Goal: Task Accomplishment & Management: Complete application form

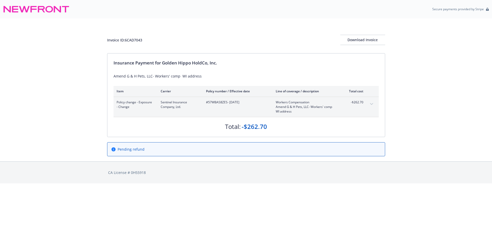
click at [216, 33] on div "Invoice ID: 6CAD7043 Download Invoice" at bounding box center [246, 35] width 278 height 35
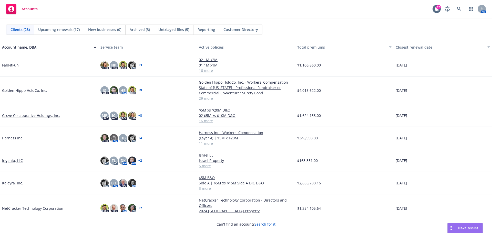
scroll to position [102, 0]
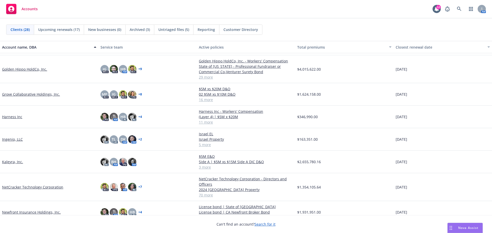
click at [11, 162] on link "Kaleyra, Inc." at bounding box center [12, 161] width 21 height 5
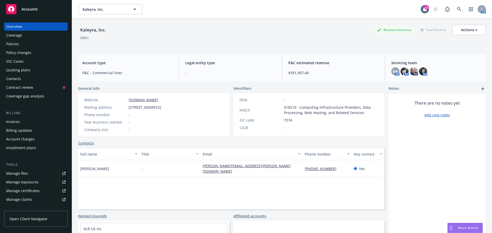
click at [17, 42] on div "Policies" at bounding box center [12, 44] width 13 height 8
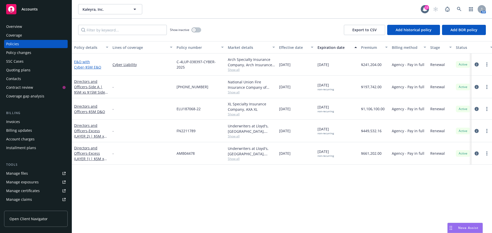
click at [85, 65] on span "- $5M E&O" at bounding box center [92, 67] width 17 height 5
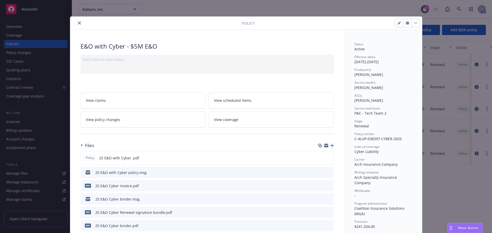
click at [324, 147] on icon "button" at bounding box center [326, 146] width 4 height 2
click at [78, 23] on icon "close" at bounding box center [79, 23] width 3 height 3
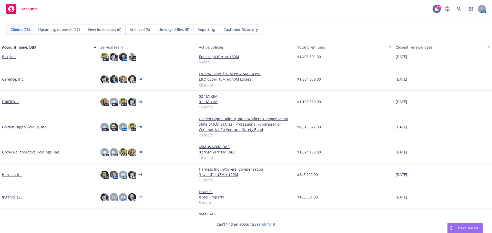
scroll to position [51, 0]
click at [34, 127] on link "Golden Hippo HoldCo, Inc." at bounding box center [24, 126] width 45 height 5
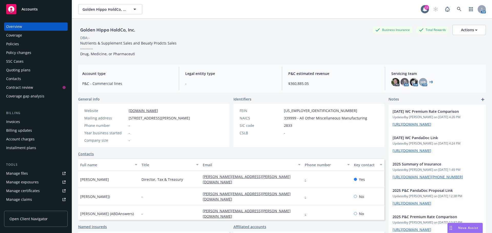
click at [16, 46] on div "Policies" at bounding box center [12, 44] width 13 height 8
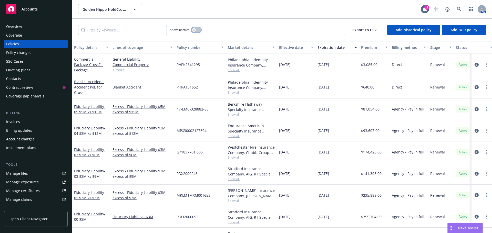
click at [197, 28] on button "button" at bounding box center [196, 29] width 10 height 5
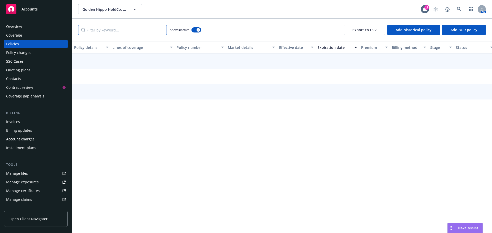
click at [138, 33] on input "Filter by keyword..." at bounding box center [122, 30] width 89 height 10
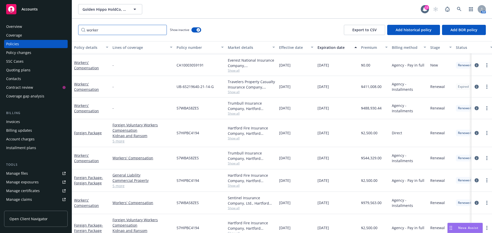
scroll to position [128, 0]
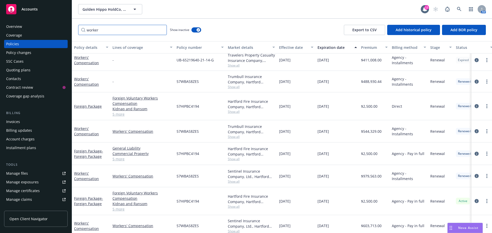
type input "worker"
click at [77, 176] on div "Workers' Compensation" at bounding box center [91, 176] width 34 height 11
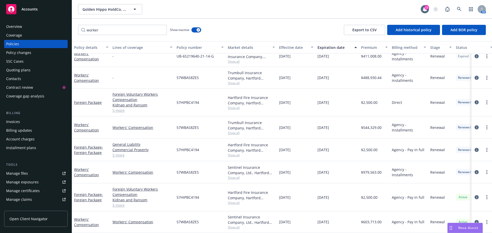
scroll to position [136, 0]
click at [89, 170] on link "Workers' Compensation" at bounding box center [86, 172] width 25 height 10
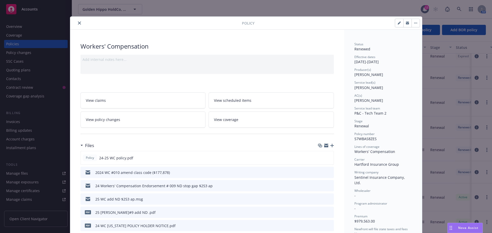
click at [149, 123] on link "View policy changes" at bounding box center [142, 120] width 125 height 16
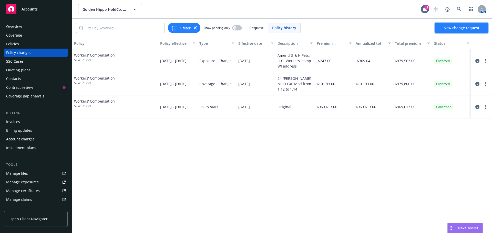
click at [455, 31] on link "New change request" at bounding box center [461, 28] width 53 height 10
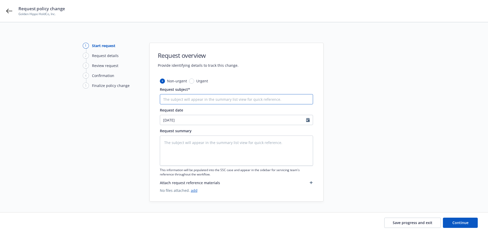
click at [178, 101] on input "Request subject*" at bounding box center [236, 99] width 153 height 10
click at [172, 96] on input "Request subject*" at bounding box center [236, 99] width 153 height 10
paste input "Class code changed from 2095 to 8021 in [GEOGRAPHIC_DATA] ([DATE]-[DATE])"
type textarea "x"
type input "Class code changed from 2095 to 8021 in [GEOGRAPHIC_DATA] ([DATE]-[DATE])"
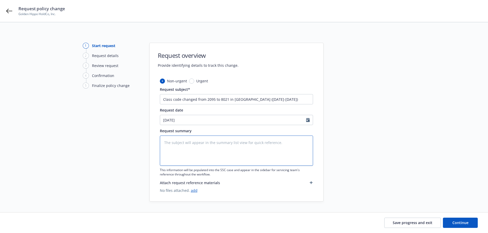
click at [179, 147] on textarea at bounding box center [236, 151] width 153 height 30
paste textarea "Class code changed from 2095 to 8021 in [GEOGRAPHIC_DATA] ([DATE]-[DATE])"
type textarea "x"
type textarea "Class code changed from 2095 to 8021 in [GEOGRAPHIC_DATA] ([DATE]-[DATE])"
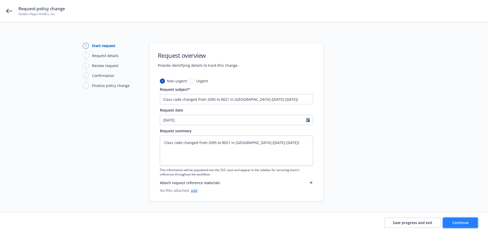
click at [454, 220] on button "Continue" at bounding box center [460, 223] width 35 height 10
type textarea "x"
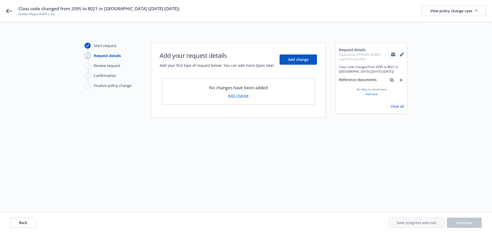
click at [237, 93] on div "No changes have been added Add change" at bounding box center [238, 91] width 153 height 26
click at [236, 95] on link "Add change" at bounding box center [238, 95] width 20 height 5
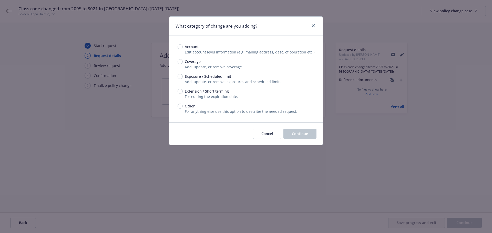
click at [178, 74] on div "Exposure / Scheduled limit" at bounding box center [246, 76] width 137 height 5
click at [178, 74] on input "Exposure / Scheduled limit" at bounding box center [180, 76] width 5 height 5
radio input "true"
click at [299, 136] on span "Continue" at bounding box center [300, 133] width 16 height 5
type textarea "x"
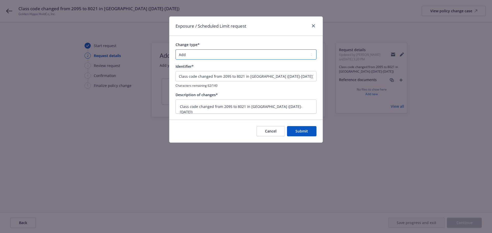
click at [231, 56] on select "Add Audit Change Remove" at bounding box center [245, 54] width 141 height 10
select select "CHANGE"
click at [175, 49] on select "Add Audit Change Remove" at bounding box center [245, 54] width 141 height 10
click at [313, 131] on button "Submit" at bounding box center [301, 131] width 29 height 10
type textarea "x"
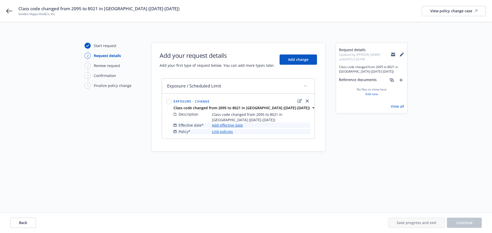
click at [230, 126] on link "Add effective date" at bounding box center [227, 125] width 31 height 5
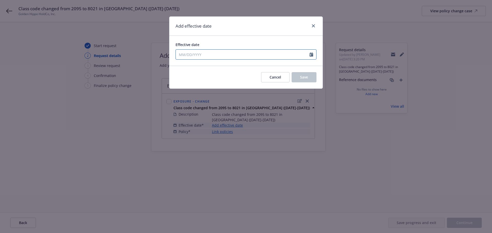
click at [259, 58] on input "Effective date" at bounding box center [243, 55] width 134 height 10
select select "8"
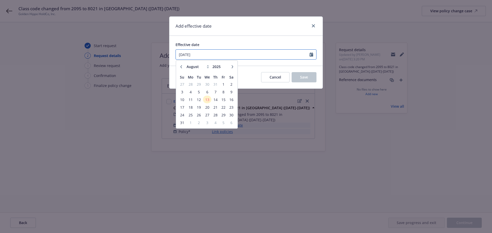
type input "[DATE]"
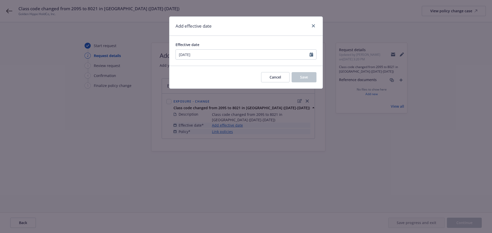
click at [268, 61] on div "Effective date [DATE] January February March April May June July August Septemb…" at bounding box center [245, 51] width 153 height 30
click at [296, 76] on button "Save" at bounding box center [304, 77] width 25 height 10
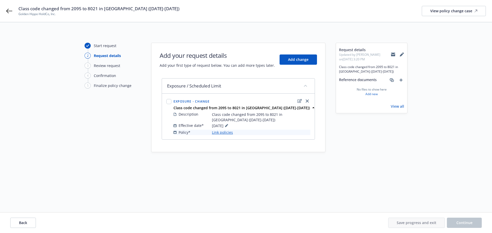
click at [221, 131] on link "Link policies" at bounding box center [222, 132] width 21 height 5
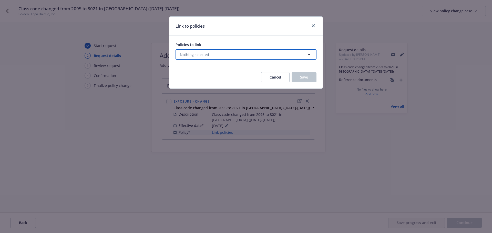
click at [244, 55] on button "Nothing selected" at bounding box center [245, 54] width 141 height 10
select select "ACTIVE"
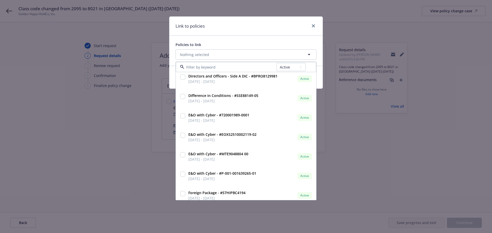
scroll to position [307, 0]
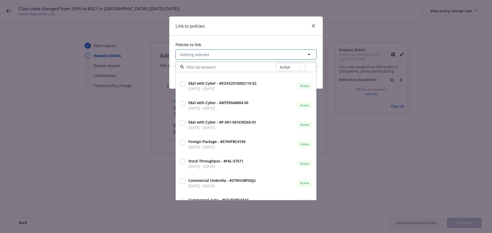
click at [190, 53] on span "Nothing selected" at bounding box center [194, 54] width 29 height 5
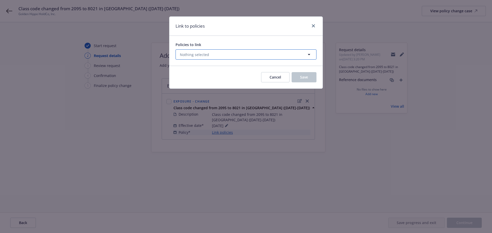
click at [309, 51] on icon "button" at bounding box center [309, 54] width 6 height 6
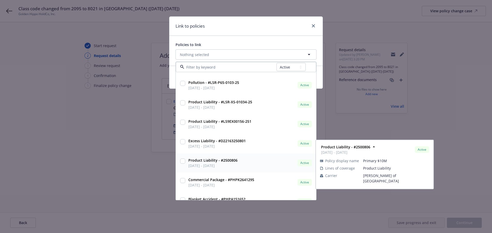
scroll to position [475, 0]
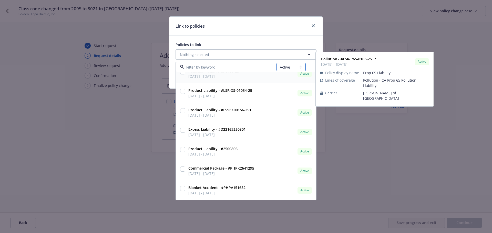
click at [288, 71] on select "All Active Upcoming Expired Cancelled" at bounding box center [290, 67] width 29 height 8
select select "EXPIRED"
click at [277, 63] on select "All Active Upcoming Expired Cancelled" at bounding box center [290, 67] width 29 height 8
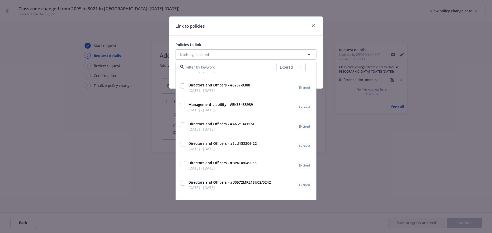
scroll to position [809, 0]
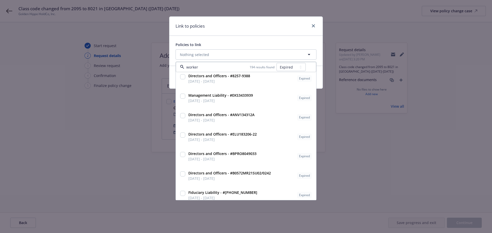
type input "workers"
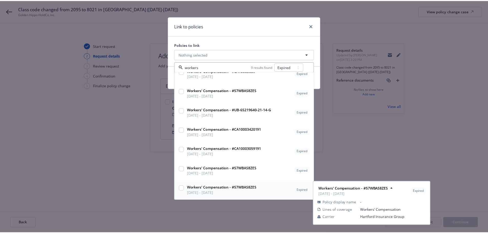
scroll to position [22, 0]
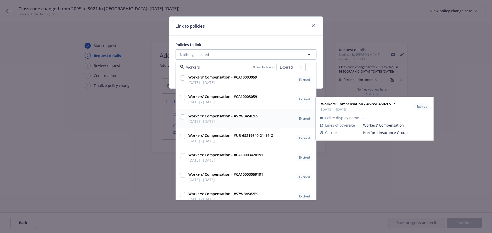
click at [180, 119] on input "checkbox" at bounding box center [182, 117] width 5 height 5
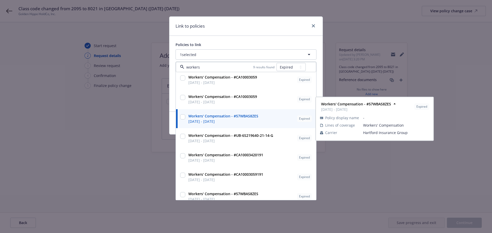
checkbox input "true"
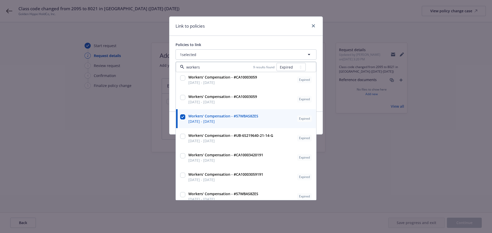
type input "workers"
drag, startPoint x: 389, startPoint y: 186, endPoint x: 386, endPoint y: 184, distance: 3.6
click at [388, 186] on div "Link to policies Policies to link 1 selected workers 9 results found All Active…" at bounding box center [246, 116] width 492 height 233
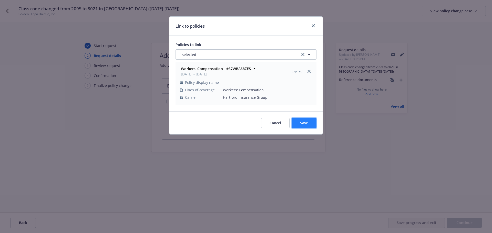
click at [304, 123] on span "Save" at bounding box center [304, 123] width 8 height 5
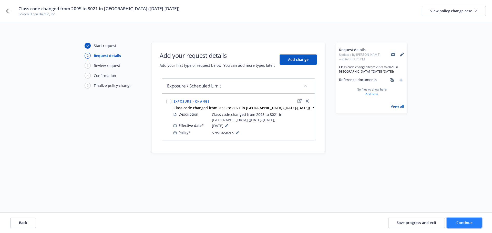
click at [463, 222] on span "Continue" at bounding box center [464, 223] width 16 height 5
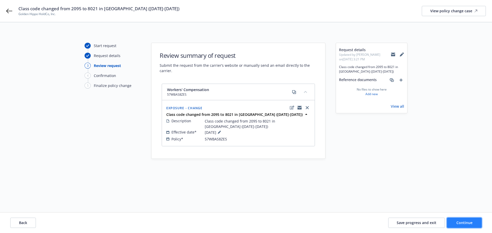
click at [458, 223] on span "Continue" at bounding box center [464, 223] width 16 height 5
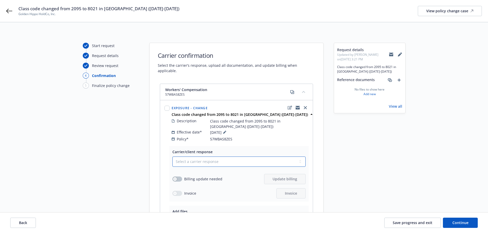
click at [225, 159] on select "Select a carrier response Accepted Accepted with revision No endorsement needed…" at bounding box center [238, 162] width 133 height 10
select select "ACCEPTED"
click at [172, 157] on select "Select a carrier response Accepted Accepted with revision No endorsement needed…" at bounding box center [238, 162] width 133 height 10
click at [178, 177] on button "button" at bounding box center [177, 179] width 10 height 5
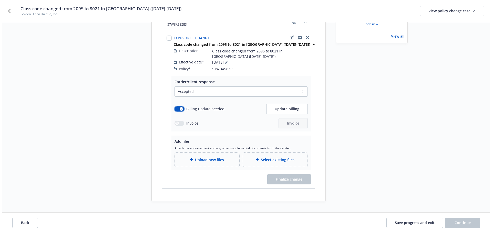
scroll to position [74, 0]
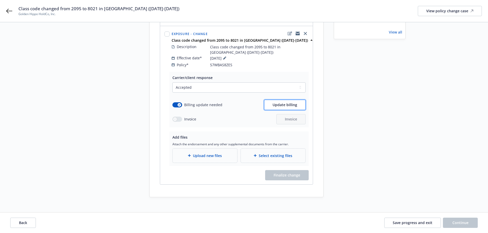
click at [278, 102] on span "Update billing" at bounding box center [285, 104] width 25 height 5
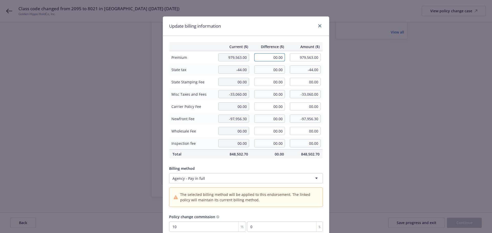
drag, startPoint x: 261, startPoint y: 58, endPoint x: 295, endPoint y: 60, distance: 34.6
click at [295, 60] on tr "Premium 979,563.00 00.00 979,563.00" at bounding box center [245, 57] width 153 height 13
type input "-47,969.00"
type input "931,594.00"
type input "-4796.9"
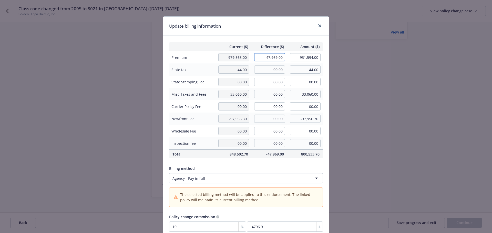
drag, startPoint x: 261, startPoint y: 55, endPoint x: 297, endPoint y: 56, distance: 36.1
click at [297, 56] on tr "Premium 979,563.00 -47,969.00 931,594.00" at bounding box center [245, 57] width 153 height 13
type input "-54,841.00"
type input "924,722.00"
type input "-5484.1"
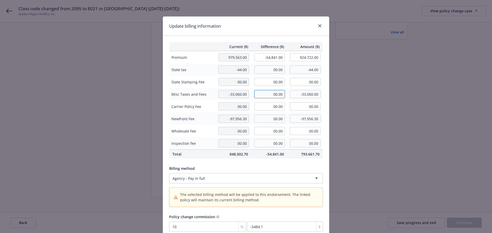
drag, startPoint x: 260, startPoint y: 98, endPoint x: 283, endPoint y: 96, distance: 23.7
click at [283, 96] on td "00.00" at bounding box center [269, 94] width 36 height 12
type input "6,872.00"
type input "-26,188.00"
click at [266, 121] on input "00.00" at bounding box center [269, 119] width 31 height 8
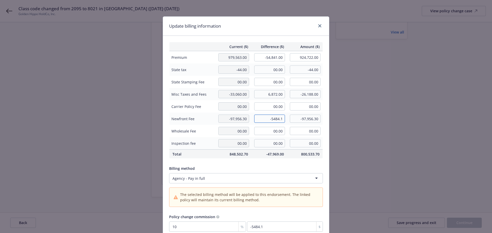
click at [265, 120] on input "-5484.1" at bounding box center [269, 119] width 31 height 8
type input "5,484.10"
type input "-92,472.20"
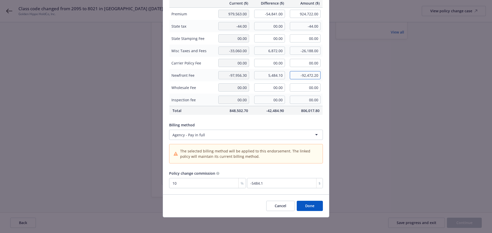
scroll to position [44, 0]
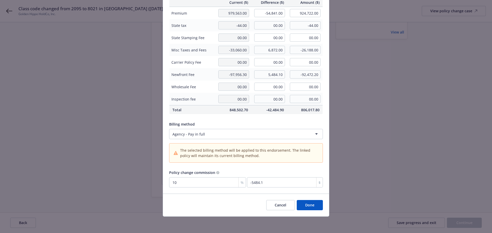
click at [308, 206] on button "Done" at bounding box center [310, 205] width 26 height 10
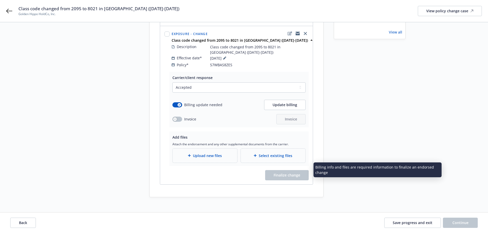
click at [210, 153] on span "Upload new files" at bounding box center [207, 155] width 29 height 5
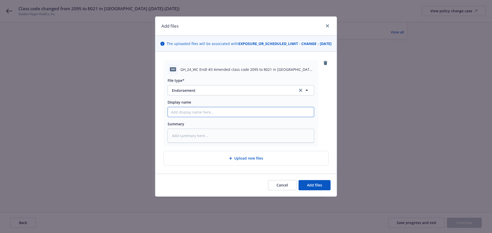
click at [184, 117] on input "Display name" at bounding box center [241, 112] width 146 height 10
paste input "Class code changed from 2095 to 8021 in [GEOGRAPHIC_DATA] ([DATE]-[DATE])"
type textarea "x"
type input "Class code changed from 2095 to 8021 in [GEOGRAPHIC_DATA] ([DATE]-[DATE])"
click at [171, 117] on input "Class code changed from 2095 to 8021 in [GEOGRAPHIC_DATA] ([DATE]-[DATE])" at bounding box center [241, 112] width 146 height 10
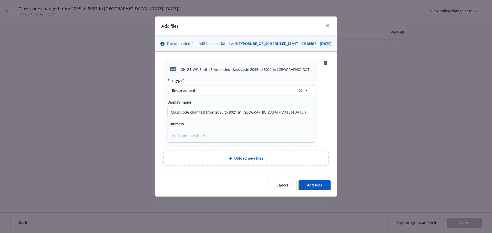
type textarea "x"
type input "2Class code changed from 2095 to 8021 in [GEOGRAPHIC_DATA] ([DATE]-[DATE])"
type textarea "x"
type input "24Class code changed from 2095 to 8021 in [GEOGRAPHIC_DATA] ([DATE]-[DATE])"
type textarea "x"
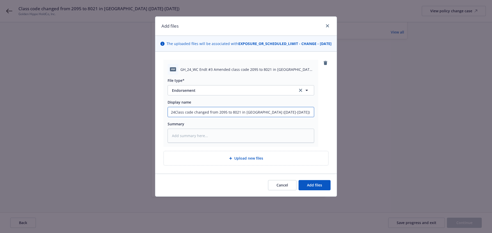
type input "24 Class code changed from 2095 to 8021 in [GEOGRAPHIC_DATA] ([DATE]-[DATE])"
type textarea "x"
type input "24 WClass code changed from 2095 to 8021 in [GEOGRAPHIC_DATA] ([DATE]-[DATE])"
type textarea "x"
type input "24 WCClass code changed from 2095 to 8021 in [GEOGRAPHIC_DATA] ([DATE]-[DATE])"
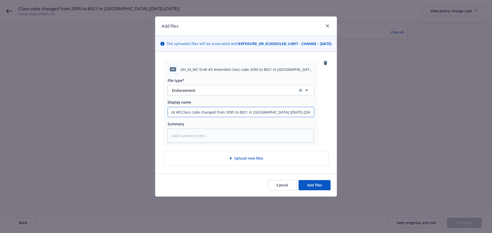
type textarea "x"
type input "24 WC Class code changed from 2095 to 8021 in [GEOGRAPHIC_DATA] ([DATE]-[DATE])"
type textarea "x"
type input "24 WC eClass code changed from 2095 to 8021 in [GEOGRAPHIC_DATA] ([DATE]-[DATE])"
type textarea "x"
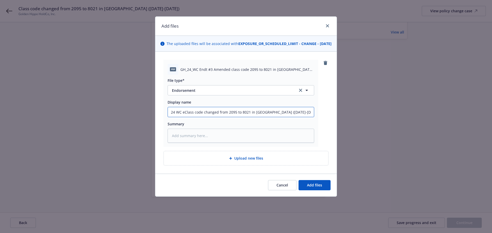
type input "24 WC enClass code changed from 2095 to 8021 in [GEOGRAPHIC_DATA] ([DATE]-[DATE…"
type textarea "x"
type input "24 WC endClass code changed from 2095 to 8021 in [GEOGRAPHIC_DATA] ([DATE]-[DAT…"
type textarea "x"
type input "24 WC endtClass code changed from 2095 to 8021 in [GEOGRAPHIC_DATA] ([DATE]-[DA…"
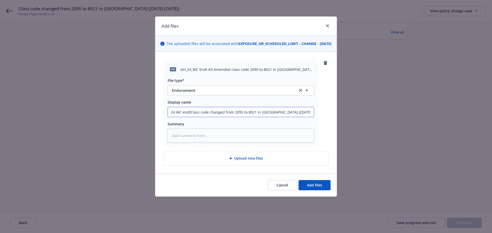
type textarea "x"
type input "24 [PERSON_NAME] Class code changed from 2095 to 8021 in [GEOGRAPHIC_DATA] ([DA…"
type textarea "x"
type input "24 WC endtClass code changed from 2095 to 8021 in [GEOGRAPHIC_DATA] ([DATE]-[DA…"
type textarea "x"
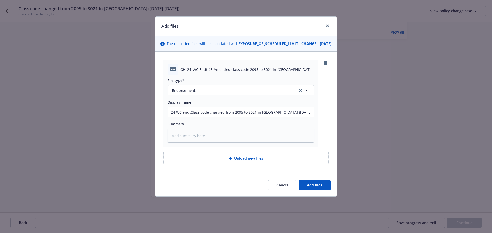
type input "24 [PERSON_NAME]#Class code changed from 2095 to 8021 in [GEOGRAPHIC_DATA] ([DA…"
type textarea "x"
type input "24 [PERSON_NAME]#3Class code changed from 2095 to 8021 in [GEOGRAPHIC_DATA] ([D…"
type textarea "x"
type input "24 [PERSON_NAME]#3 Class code changed from 2095 to 8021 in [GEOGRAPHIC_DATA] ([…"
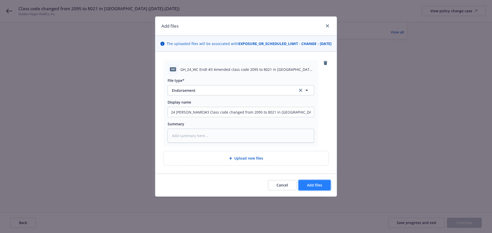
click at [317, 188] on span "Add files" at bounding box center [314, 185] width 15 height 5
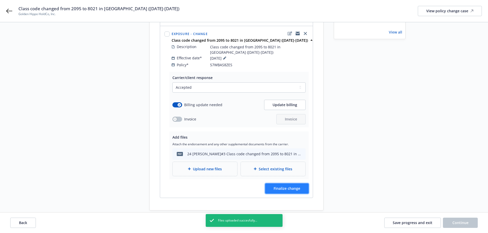
click at [304, 184] on button "Finalize change" at bounding box center [287, 189] width 44 height 10
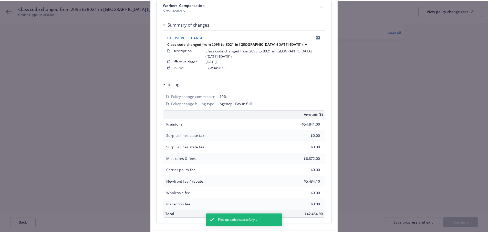
scroll to position [113, 0]
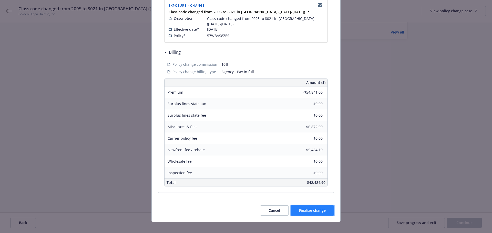
click at [309, 208] on span "Finalize change" at bounding box center [312, 210] width 27 height 5
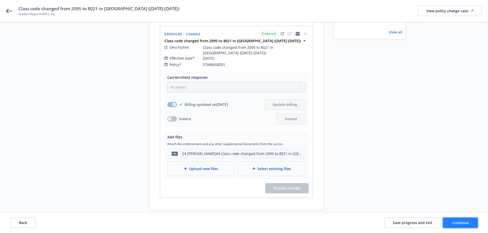
click at [465, 220] on button "Continue" at bounding box center [460, 223] width 35 height 10
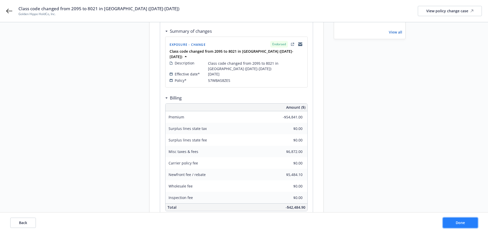
click at [460, 224] on span "Done" at bounding box center [460, 223] width 9 height 5
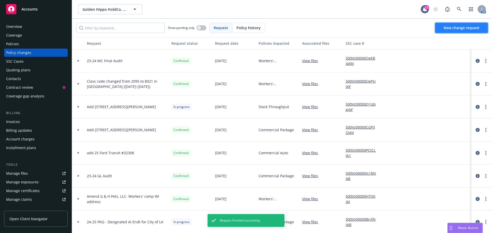
click at [444, 29] on span "New change request" at bounding box center [461, 27] width 36 height 5
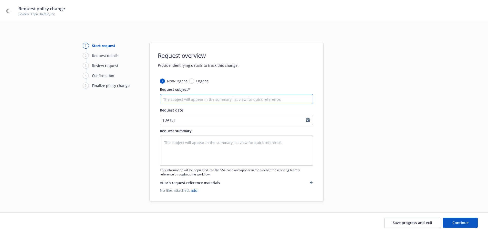
click at [178, 97] on input "Request subject*" at bounding box center [236, 99] width 153 height 10
paste input "CA Experience Modification adjustment"
type textarea "x"
type input "CA Experience Modification adjustment"
click at [162, 101] on input "CA Experience Modification adjustment" at bounding box center [236, 99] width 153 height 10
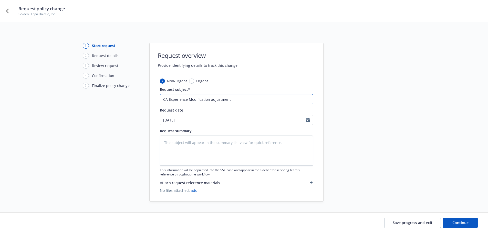
type textarea "x"
type input "2CA Experience Modification adjustment"
type textarea "x"
type input "24CA Experience Modification adjustment"
type textarea "x"
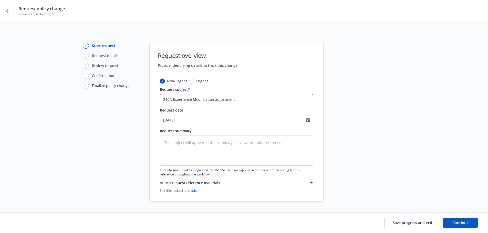
type input "24 CA Experience Modification adjustment"
type textarea "x"
type input "24 WCA Experience Modification adjustment"
type textarea "x"
type input "24 WC CA Experience Modification adjustment"
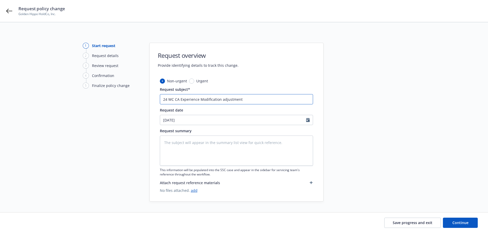
type textarea "x"
type input "24 WCCA Experience Modification adjustment"
type textarea "x"
type input "24 WCA Experience Modification adjustment"
type textarea "x"
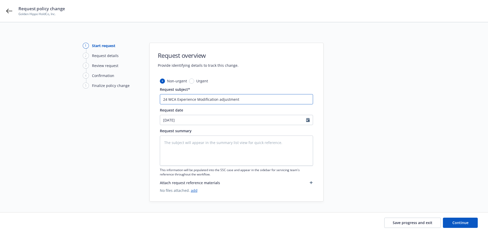
type input "24 CA Experience Modification adjustment"
type textarea "x"
type input "24CA Experience Modification adjustment"
type textarea "x"
type input "2CA Experience Modification adjustment"
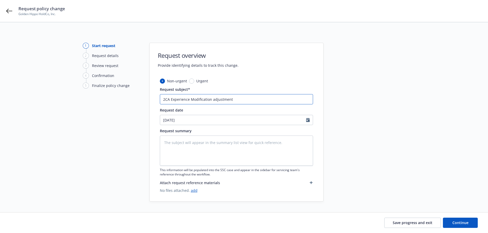
type textarea "x"
drag, startPoint x: 245, startPoint y: 103, endPoint x: 98, endPoint y: 101, distance: 146.3
click at [85, 101] on div "1 Start request 2 Request details 3 Review request 4 Confirmation 5 Finalize po…" at bounding box center [244, 122] width 476 height 159
type input "CA Experience Modification adjustment"
click at [230, 143] on textarea at bounding box center [236, 151] width 153 height 30
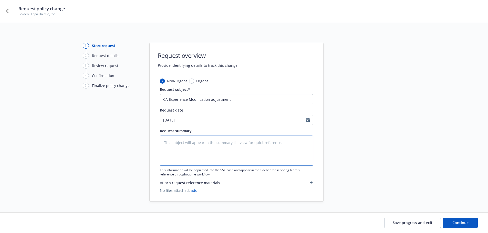
paste textarea "CA Experience Modification adjustment"
type textarea "x"
type textarea "CA Experience Modification adjustment"
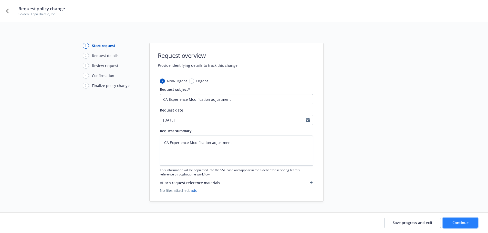
click at [460, 221] on span "Continue" at bounding box center [460, 223] width 16 height 5
type textarea "x"
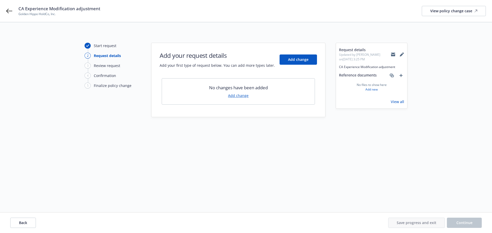
click at [236, 96] on link "Add change" at bounding box center [238, 95] width 20 height 5
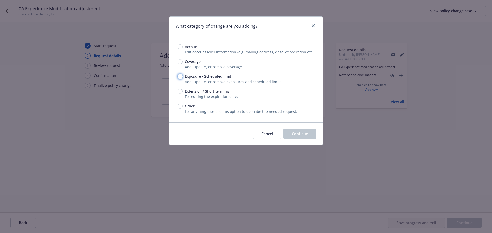
click at [180, 76] on input "Exposure / Scheduled limit" at bounding box center [180, 76] width 5 height 5
radio input "true"
click at [303, 131] on button "Continue" at bounding box center [299, 134] width 33 height 10
type textarea "x"
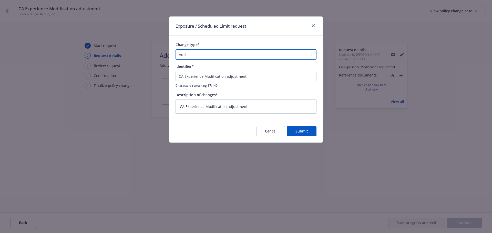
click at [197, 57] on select "Add Audit Change Remove" at bounding box center [245, 54] width 141 height 10
select select "CHANGE"
click at [175, 49] on select "Add Audit Change Remove" at bounding box center [245, 54] width 141 height 10
click at [303, 129] on span "Submit" at bounding box center [301, 131] width 13 height 5
type textarea "x"
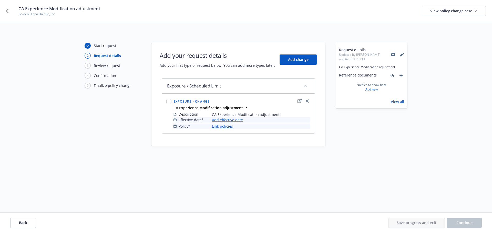
click at [227, 121] on link "Add effective date" at bounding box center [227, 119] width 31 height 5
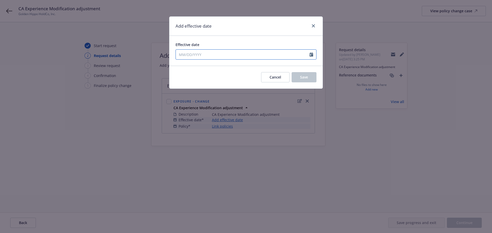
select select "8"
click at [202, 54] on input "Effective date" at bounding box center [243, 55] width 134 height 10
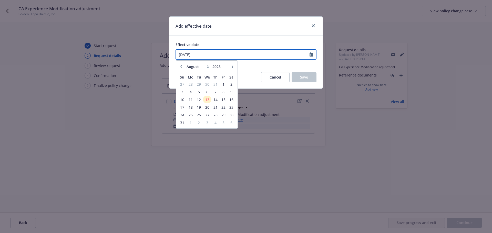
type input "[DATE]"
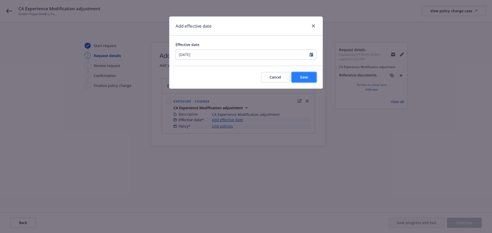
click at [308, 79] on span "Save" at bounding box center [304, 77] width 8 height 5
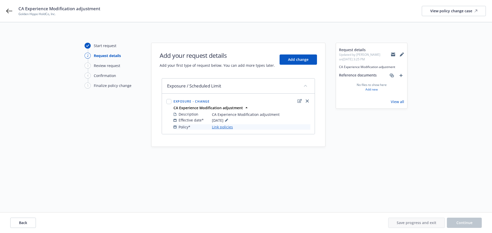
click at [223, 125] on link "Link policies" at bounding box center [222, 126] width 21 height 5
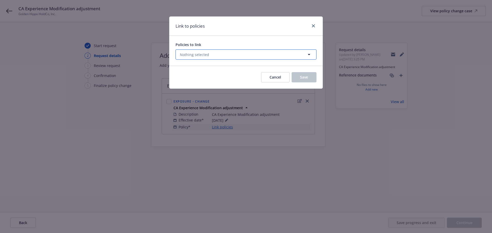
click at [225, 54] on button "Nothing selected" at bounding box center [245, 54] width 141 height 10
select select "ACTIVE"
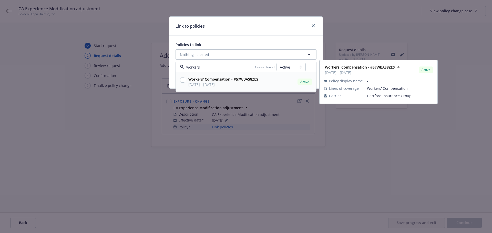
type input "workers"
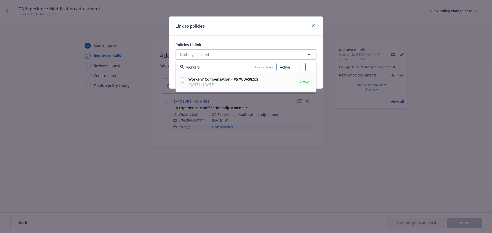
click at [288, 69] on select "All Active Upcoming Expired Cancelled" at bounding box center [290, 67] width 29 height 8
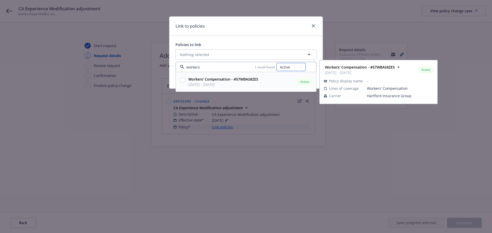
select select "EXPIRED"
click at [277, 63] on select "All Active Upcoming Expired Cancelled" at bounding box center [290, 67] width 29 height 8
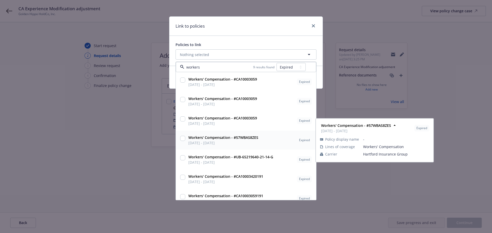
click at [184, 141] on input "checkbox" at bounding box center [182, 138] width 5 height 5
checkbox input "true"
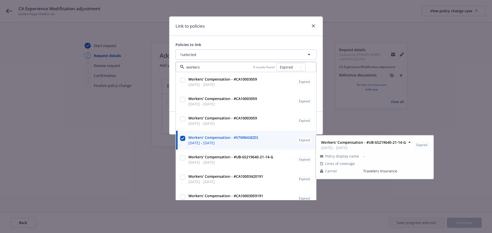
click at [341, 192] on div "Link to policies Policies to link 1 selected workers 9 results found All Active…" at bounding box center [246, 116] width 492 height 233
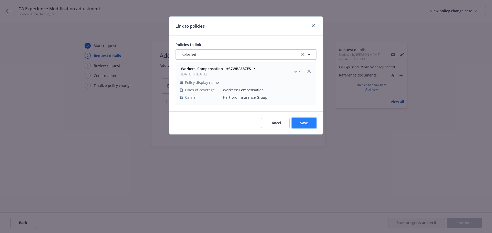
click at [303, 121] on span "Save" at bounding box center [304, 123] width 8 height 5
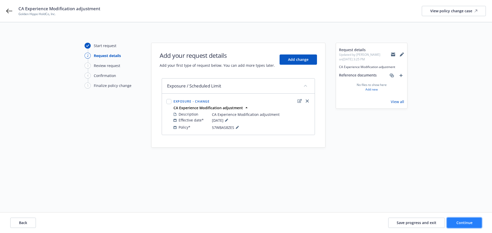
click at [475, 224] on button "Continue" at bounding box center [464, 223] width 35 height 10
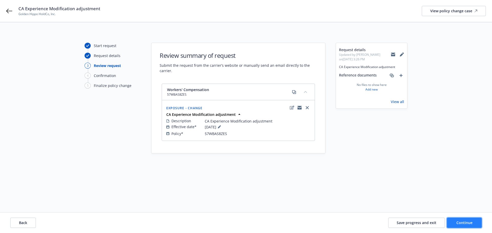
click at [459, 222] on span "Continue" at bounding box center [464, 223] width 16 height 5
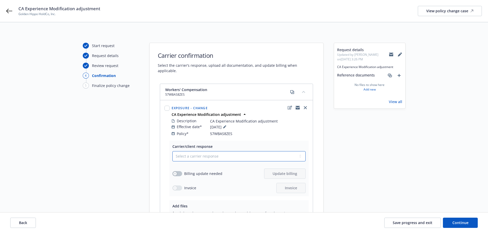
click at [203, 151] on select "Select a carrier response Accepted Accepted with revision No endorsement needed…" at bounding box center [238, 156] width 133 height 10
select select "ACCEPTED"
click at [172, 151] on select "Select a carrier response Accepted Accepted with revision No endorsement needed…" at bounding box center [238, 156] width 133 height 10
click at [179, 171] on button "button" at bounding box center [177, 173] width 10 height 5
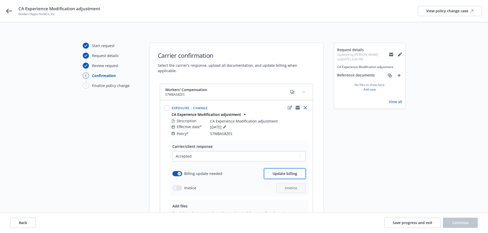
click at [292, 171] on span "Update billing" at bounding box center [285, 173] width 25 height 5
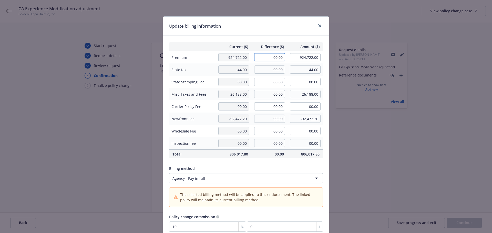
drag, startPoint x: 262, startPoint y: 60, endPoint x: 284, endPoint y: 59, distance: 22.8
click at [284, 59] on td "00.00" at bounding box center [269, 57] width 36 height 13
type input "2"
type input "-20,806.00"
type input "903,916.00"
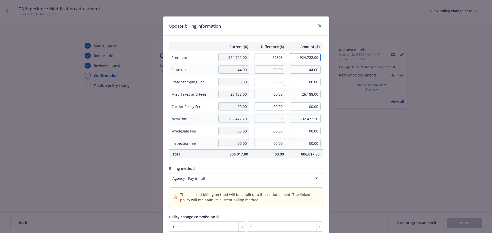
type input "-2080.6"
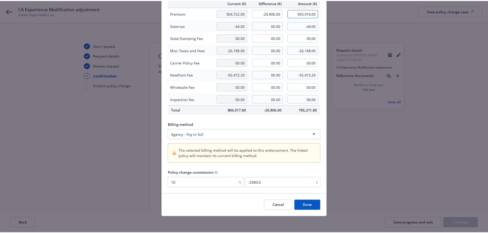
scroll to position [44, 0]
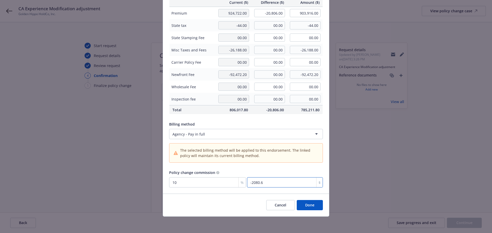
click at [266, 182] on input "-2080.6" at bounding box center [285, 183] width 76 height 10
type input "9.997"
type input "-2080"
type input "10"
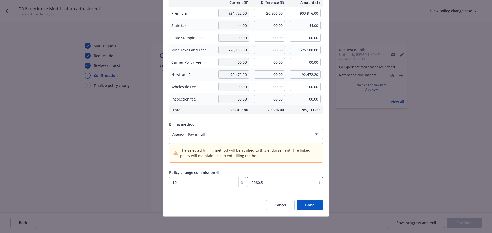
type input "-2080.5"
click at [275, 14] on input "-20,806.00" at bounding box center [269, 13] width 31 height 8
drag, startPoint x: 280, startPoint y: 13, endPoint x: 274, endPoint y: 13, distance: 5.4
click at [274, 13] on input "-20,806.00" at bounding box center [269, 13] width 31 height 8
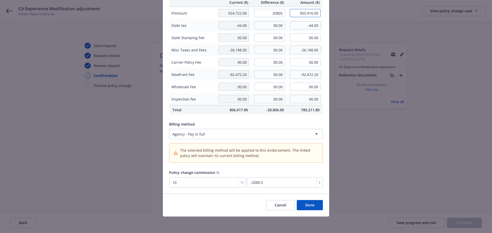
type input "20,805.00"
type input "945,527.00"
type input "2080.5"
drag, startPoint x: 267, startPoint y: 51, endPoint x: 283, endPoint y: 51, distance: 16.1
click at [283, 51] on td "00.00" at bounding box center [269, 50] width 36 height 12
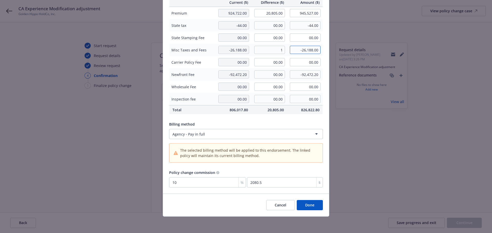
type input "1.00"
type input "-26,187.00"
drag, startPoint x: 268, startPoint y: 77, endPoint x: 263, endPoint y: 51, distance: 26.1
click at [267, 76] on input "00.00" at bounding box center [269, 74] width 31 height 8
click at [260, 15] on input "20,805.00" at bounding box center [269, 13] width 31 height 8
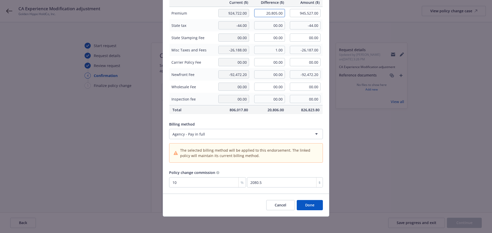
click at [260, 15] on input "20,805.00" at bounding box center [269, 13] width 31 height 8
type input "-20,805.00"
type input "903,917.00"
type input "-2080.5"
drag, startPoint x: 269, startPoint y: 75, endPoint x: 281, endPoint y: 75, distance: 11.8
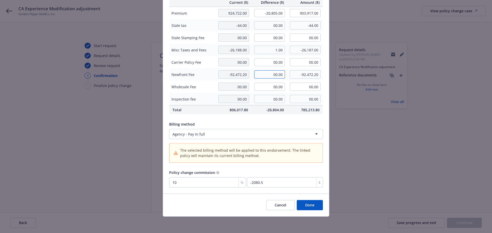
click at [281, 75] on input "00.00" at bounding box center [269, 74] width 31 height 8
type input "2,080.50"
type input "-90,391.70"
click at [269, 51] on input "1.00" at bounding box center [269, 50] width 31 height 8
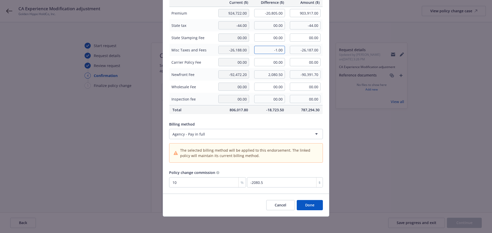
type input "-1.00"
type input "-26,189.00"
click at [270, 51] on input "-1.00" at bounding box center [269, 50] width 31 height 8
type input "1.00"
type input "-26,187.00"
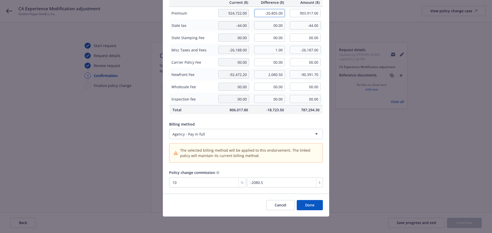
click at [274, 13] on input "-20,805.00" at bounding box center [269, 13] width 31 height 8
click at [273, 14] on input "-20,805.00" at bounding box center [269, 13] width 31 height 8
click at [273, 49] on input "1.00" at bounding box center [269, 50] width 31 height 8
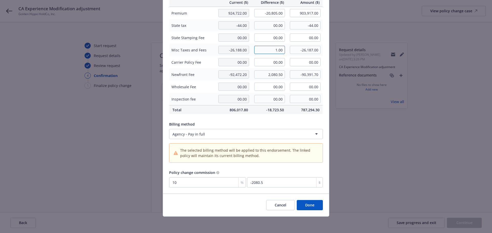
click at [263, 50] on input "1.00" at bounding box center [269, 50] width 31 height 8
type input "-1.00"
type input "-26,189.00"
click at [262, 119] on div "Current ($) Difference ($) Amount ($) Premium 924,722.00 -20,805.00 903,917.00 …" at bounding box center [246, 93] width 166 height 202
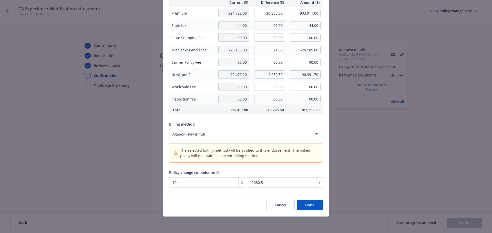
click at [311, 205] on button "Done" at bounding box center [310, 205] width 26 height 10
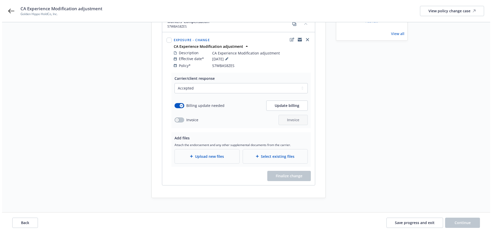
scroll to position [69, 0]
click at [205, 153] on span "Upload new files" at bounding box center [207, 155] width 29 height 5
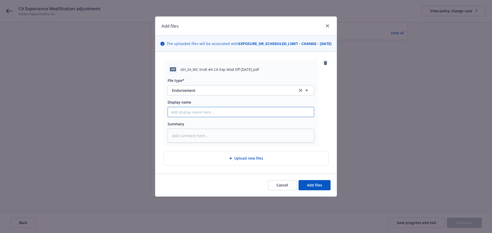
click at [221, 116] on input "Display name" at bounding box center [241, 112] width 146 height 10
type textarea "x"
type input "2"
type textarea "x"
type input "24"
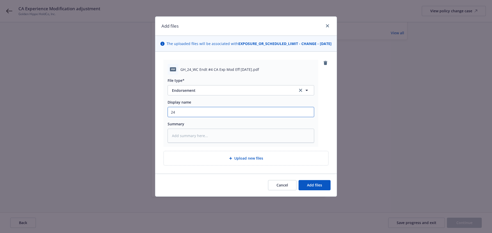
type textarea "x"
type input "24"
type textarea "x"
type input "24 W"
type textarea "x"
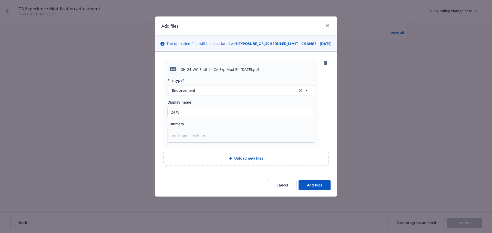
type input "24 WC"
type textarea "x"
type input "24 WC"
type textarea "x"
type input "24 WC E"
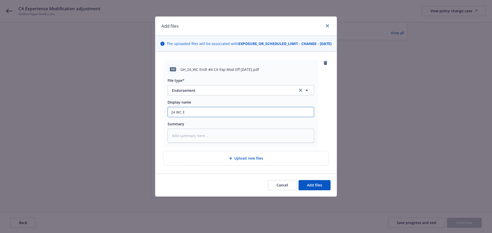
type textarea "x"
type input "24 WC En"
type textarea "x"
type input "24 WC End"
type textarea "x"
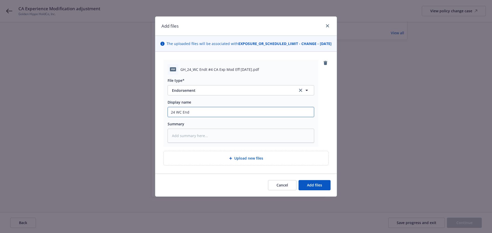
type input "24 [PERSON_NAME]"
type textarea "x"
type input "24 [PERSON_NAME]#"
type textarea "x"
type input "24 [PERSON_NAME]#4"
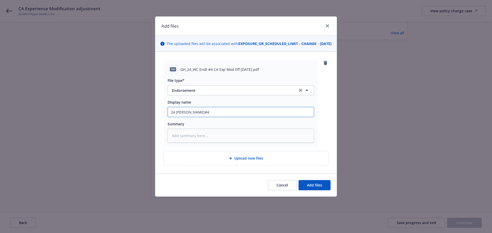
paste input "CA Experience Modification adjustment"
type textarea "x"
type input "24 [PERSON_NAME]#4CA Experience Modification adjustment"
click at [195, 117] on input "24 [PERSON_NAME]#4CA Experience Modification adjustment" at bounding box center [241, 112] width 146 height 10
type textarea "x"
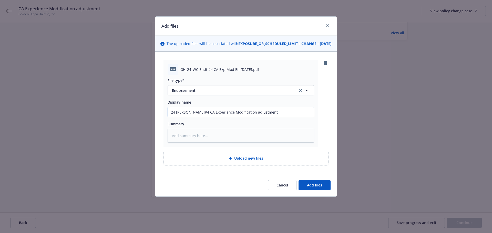
type input "24 [PERSON_NAME]#4 CA Experience Modification adjustment"
click at [316, 188] on span "Add files" at bounding box center [314, 185] width 15 height 5
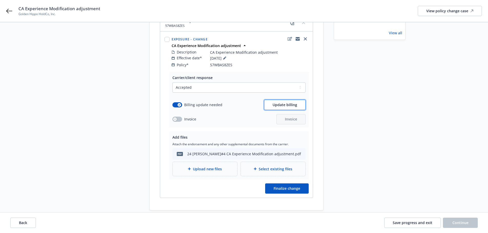
click at [284, 102] on span "Update billing" at bounding box center [285, 104] width 25 height 5
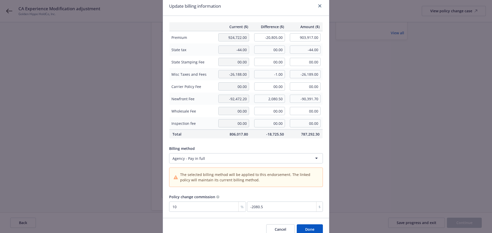
scroll to position [44, 0]
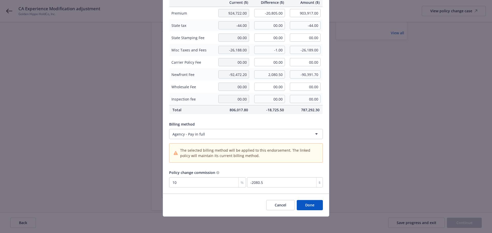
click at [314, 205] on button "Done" at bounding box center [310, 205] width 26 height 10
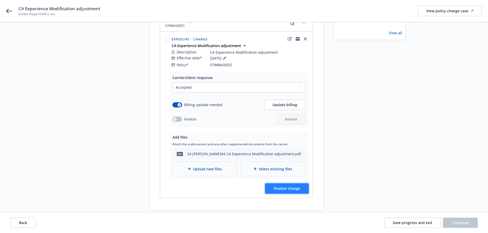
click at [294, 186] on span "Finalize change" at bounding box center [287, 188] width 27 height 5
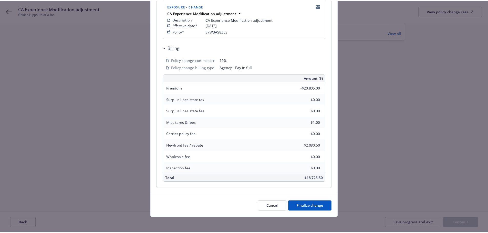
scroll to position [113, 0]
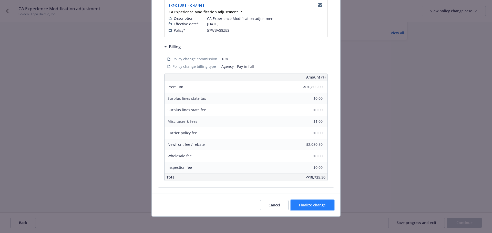
click at [311, 205] on span "Finalize change" at bounding box center [312, 205] width 27 height 5
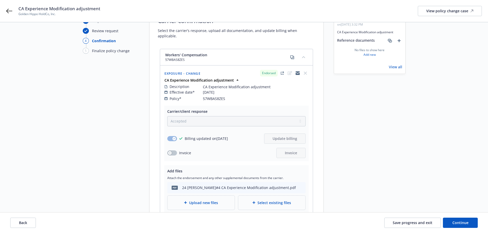
scroll to position [18, 0]
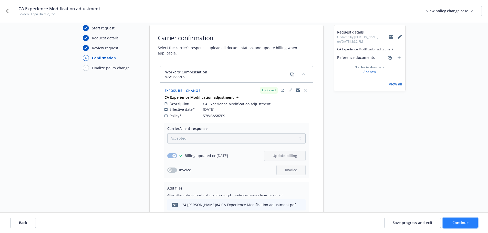
click at [461, 222] on span "Continue" at bounding box center [460, 223] width 16 height 5
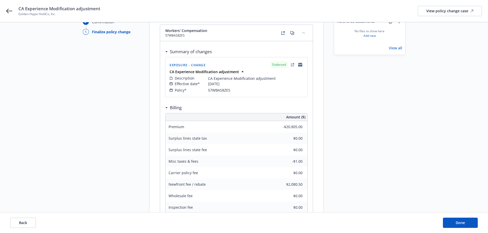
scroll to position [101, 0]
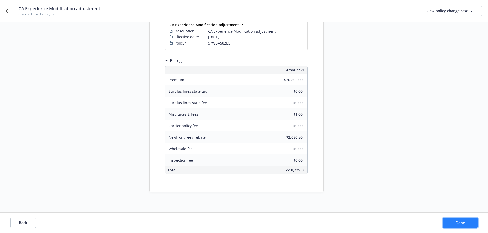
click at [465, 222] on span "Done" at bounding box center [460, 223] width 9 height 5
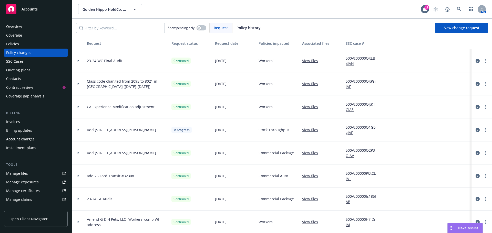
click at [367, 147] on div "500Vz00000Q2P3OIAV" at bounding box center [363, 153] width 38 height 23
click at [453, 31] on link "New change request" at bounding box center [461, 28] width 53 height 10
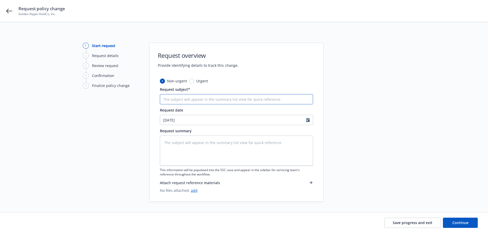
click at [177, 100] on input "Request subject*" at bounding box center [236, 99] width 153 height 10
paste input "Added class code 8871 in [GEOGRAPHIC_DATA]"
type textarea "x"
type input "Added class code 8871 in [GEOGRAPHIC_DATA]"
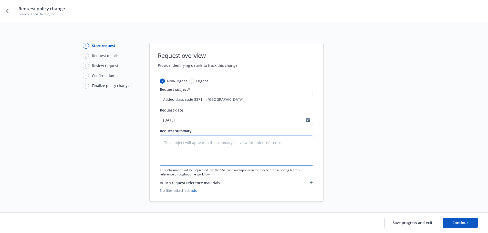
click at [179, 138] on textarea at bounding box center [236, 151] width 153 height 30
paste textarea "Added class code 8871 in [GEOGRAPHIC_DATA]"
type textarea "x"
type textarea "Added class code 8871 in [GEOGRAPHIC_DATA]"
click at [161, 100] on input "Added class code 8871 in [GEOGRAPHIC_DATA]" at bounding box center [236, 99] width 153 height 10
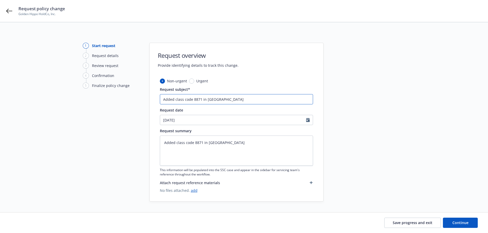
type textarea "x"
type input "2Added class code 8871 in [GEOGRAPHIC_DATA]"
type textarea "x"
type input "24Added class code 8871 in [GEOGRAPHIC_DATA]"
type textarea "x"
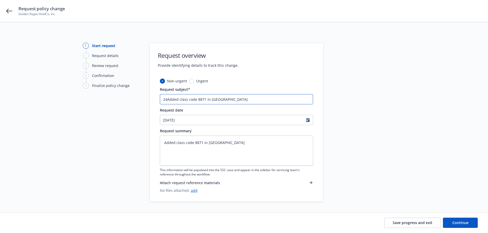
type input "24 Added class code 8871 in [GEOGRAPHIC_DATA]"
type textarea "x"
type input "24 WAdded class code 8871 in [GEOGRAPHIC_DATA]"
type textarea "x"
type input "24 WCAdded class code 8871 in [GEOGRAPHIC_DATA]"
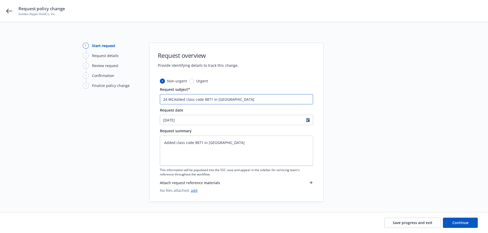
type textarea "x"
drag, startPoint x: 234, startPoint y: 102, endPoint x: 134, endPoint y: 98, distance: 99.7
click at [129, 97] on div "1 Start request 2 Request details 3 Review request 4 Confirmation 5 Finalize po…" at bounding box center [244, 122] width 476 height 159
type input "24 WC Added class code 8871 in [GEOGRAPHIC_DATA]"
drag, startPoint x: 216, startPoint y: 143, endPoint x: 109, endPoint y: 142, distance: 107.6
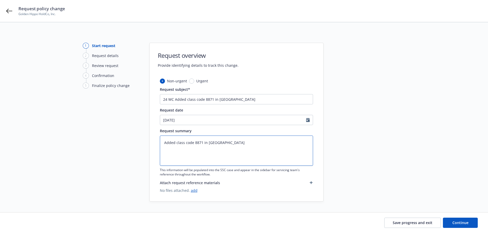
click at [109, 142] on div "1 Start request 2 Request details 3 Review request 4 Confirmation 5 Finalize po…" at bounding box center [244, 122] width 476 height 159
paste textarea "24 WC"
type textarea "x"
type textarea "24 WC Added class code 8871 in [GEOGRAPHIC_DATA]"
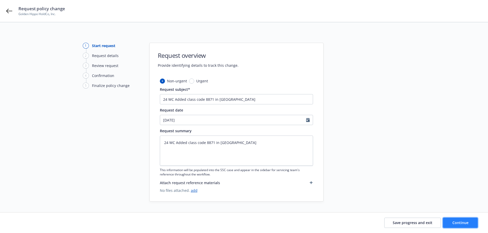
click at [466, 222] on span "Continue" at bounding box center [460, 223] width 16 height 5
type textarea "x"
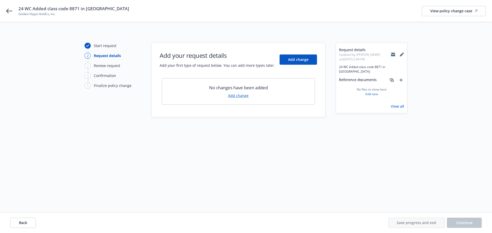
click at [239, 96] on link "Add change" at bounding box center [238, 95] width 20 height 5
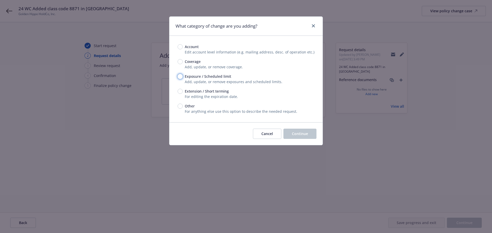
click at [180, 75] on input "Exposure / Scheduled limit" at bounding box center [180, 76] width 5 height 5
radio input "true"
click at [296, 131] on button "Continue" at bounding box center [299, 134] width 33 height 10
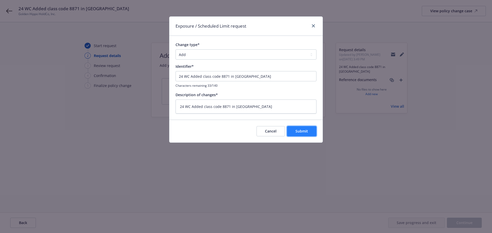
click at [305, 130] on span "Submit" at bounding box center [301, 131] width 13 height 5
type textarea "x"
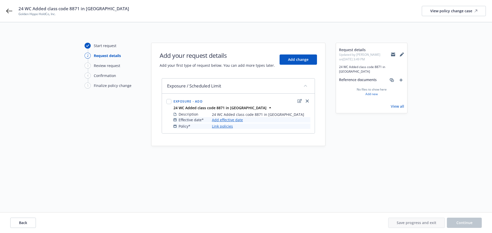
click at [231, 120] on link "Add effective date" at bounding box center [227, 119] width 31 height 5
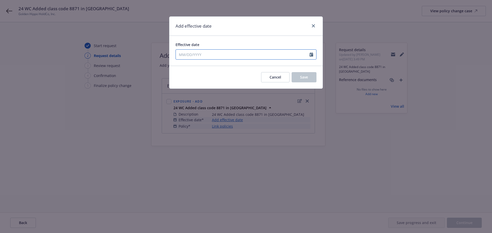
click at [203, 51] on input "Effective date" at bounding box center [243, 55] width 134 height 10
select select "8"
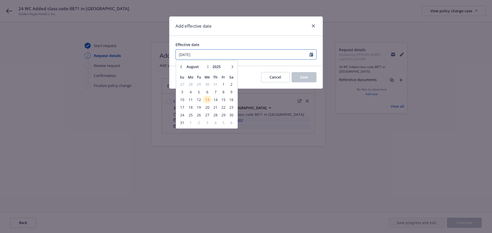
type input "[DATE]"
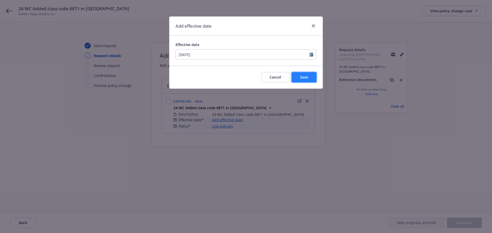
click at [301, 76] on span "Save" at bounding box center [304, 77] width 8 height 5
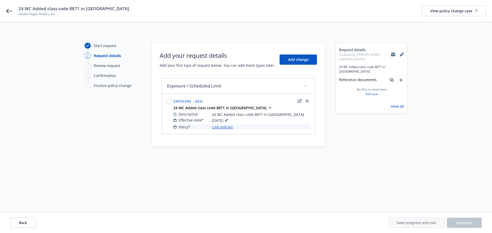
click at [219, 130] on div "Description 24 WC Added class code 8871 in [GEOGRAPHIC_DATA] Effective date* [D…" at bounding box center [241, 121] width 139 height 20
click at [218, 128] on link "Link policies" at bounding box center [222, 126] width 21 height 5
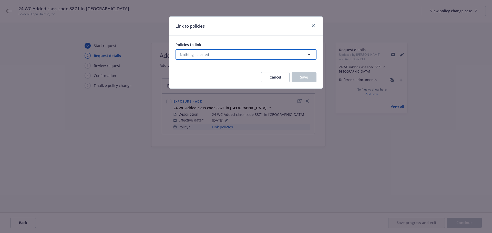
click at [208, 56] on span "Nothing selected" at bounding box center [194, 54] width 29 height 5
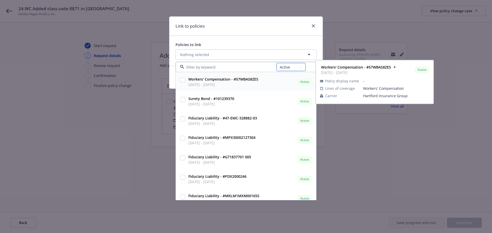
click at [285, 64] on select "All Active Upcoming Expired Cancelled" at bounding box center [290, 67] width 29 height 8
select select "EXPIRED"
click at [277, 63] on select "All Active Upcoming Expired Cancelled" at bounding box center [290, 67] width 29 height 8
click at [230, 65] on input at bounding box center [230, 67] width 92 height 5
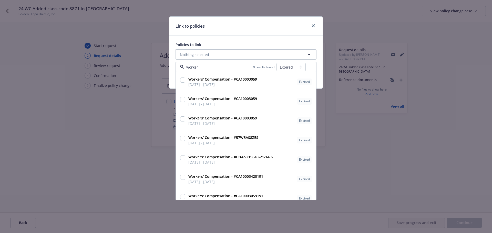
type input "workers"
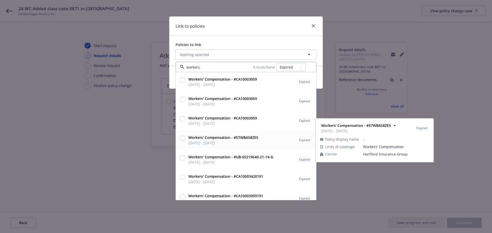
click at [186, 138] on div "Workers' Compensation - #57WBAS8ZES [DATE] - [DATE] Expired Policy display name…" at bounding box center [246, 140] width 134 height 13
checkbox input "true"
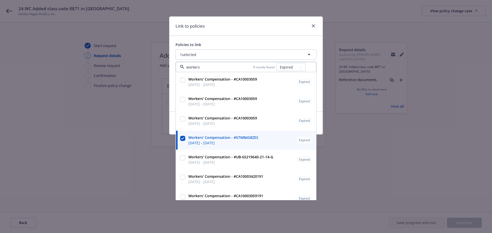
type input "workers"
click at [385, 187] on div "Link to policies Policies to link 1 selected workers 9 results found All Active…" at bounding box center [246, 116] width 492 height 233
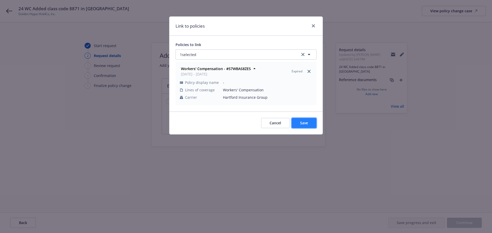
click at [301, 120] on button "Save" at bounding box center [304, 123] width 25 height 10
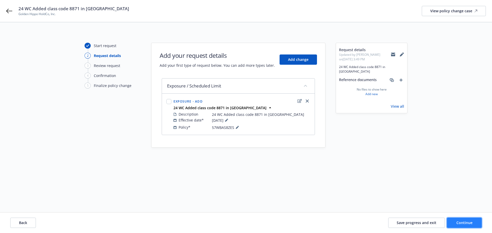
click at [465, 224] on span "Continue" at bounding box center [464, 223] width 16 height 5
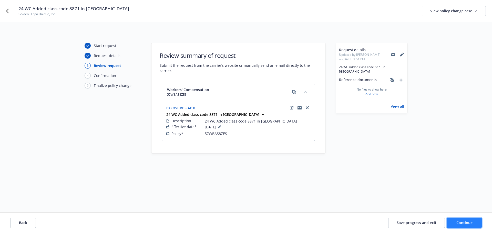
click at [457, 223] on span "Continue" at bounding box center [464, 223] width 16 height 5
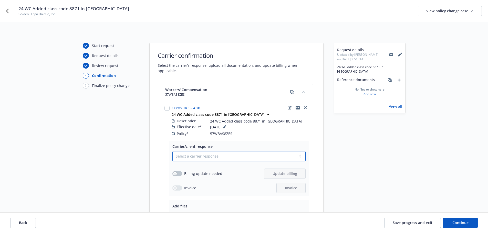
click at [237, 151] on select "Select a carrier response Accepted Accepted with revision No endorsement needed…" at bounding box center [238, 156] width 133 height 10
select select "ACCEPTED"
click at [172, 151] on select "Select a carrier response Accepted Accepted with revision No endorsement needed…" at bounding box center [238, 156] width 133 height 10
click at [172, 171] on button "button" at bounding box center [177, 173] width 10 height 5
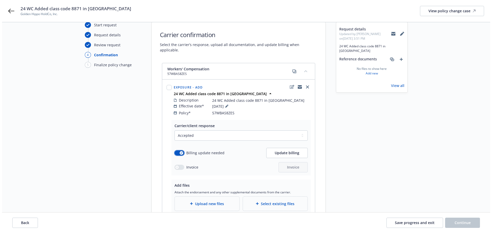
scroll to position [69, 0]
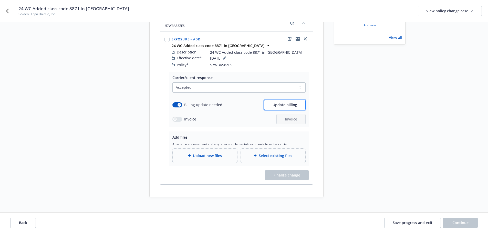
click at [282, 104] on button "Update billing" at bounding box center [284, 105] width 41 height 10
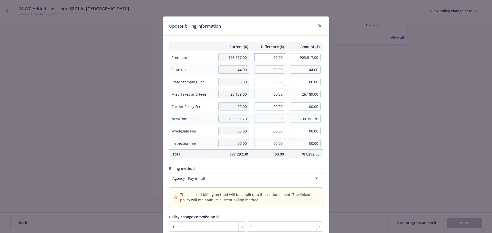
drag, startPoint x: 267, startPoint y: 58, endPoint x: 303, endPoint y: 58, distance: 35.9
click at [303, 58] on tr "Premium 903,917.00 00.00 903,917.00" at bounding box center [245, 57] width 153 height 13
type input "245.00"
type input "904,162.00"
type input "24.5"
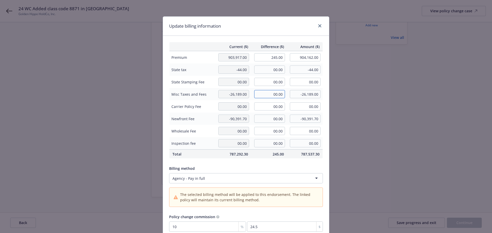
drag, startPoint x: 264, startPoint y: 95, endPoint x: 280, endPoint y: 95, distance: 15.6
click at [280, 95] on input "00.00" at bounding box center [269, 94] width 31 height 8
type input "55.00"
type input "-26,134.00"
drag, startPoint x: 262, startPoint y: 118, endPoint x: 291, endPoint y: 118, distance: 29.0
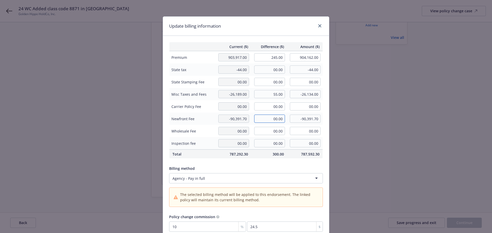
click at [291, 118] on tr "Newfront Fee -90,391.70 00.00 -90,391.70" at bounding box center [245, 119] width 153 height 12
type input "-24.50"
type input "-90,416.20"
drag, startPoint x: 269, startPoint y: 95, endPoint x: 286, endPoint y: 94, distance: 17.4
click at [286, 94] on tr "Misc Taxes and Fees -26,189.00 55.00 -26,134.00" at bounding box center [245, 94] width 153 height 12
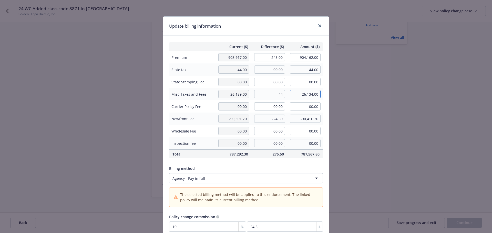
type input "44.00"
type input "-26,145.00"
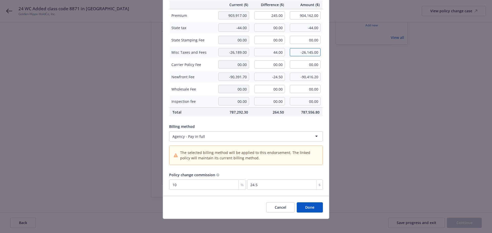
scroll to position [44, 0]
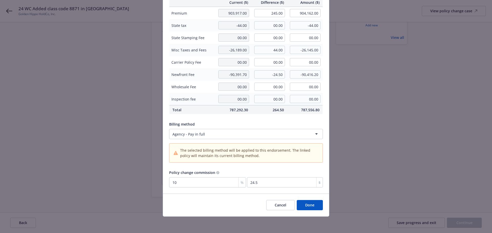
click at [314, 203] on button "Done" at bounding box center [310, 205] width 26 height 10
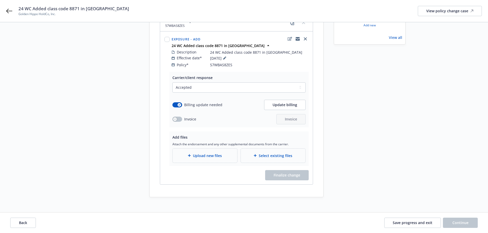
click at [203, 153] on span "Upload new files" at bounding box center [207, 155] width 29 height 5
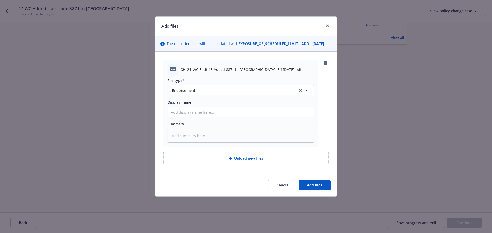
click at [188, 114] on input "Display name" at bounding box center [241, 112] width 146 height 10
paste input "24 WC Added class code 8871 in [GEOGRAPHIC_DATA]"
type textarea "x"
type input "24 WC Added class code 8871 in [GEOGRAPHIC_DATA]"
click at [183, 112] on input "24 WC Added class code 8871 in [GEOGRAPHIC_DATA]" at bounding box center [241, 112] width 146 height 10
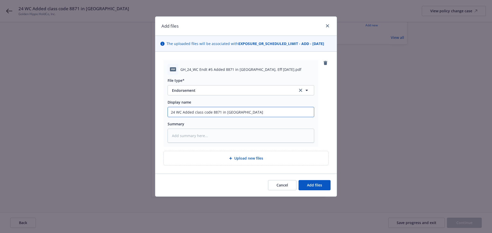
type textarea "x"
type input "24 WC EAdded class code 8871 in [GEOGRAPHIC_DATA]"
type textarea "x"
type input "24 WC EnAdded class code 8871 in [GEOGRAPHIC_DATA]"
type textarea "x"
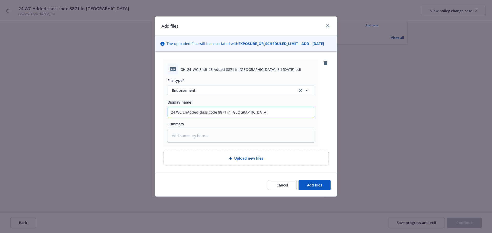
type input "24 WC EndAdded class code 8871 in [GEOGRAPHIC_DATA]"
type textarea "x"
type input "24 WC EndtAdded class code 8871 in [GEOGRAPHIC_DATA]"
click at [310, 185] on span "Add files" at bounding box center [314, 185] width 15 height 5
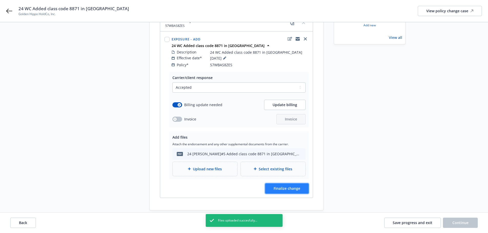
click at [291, 186] on span "Finalize change" at bounding box center [287, 188] width 27 height 5
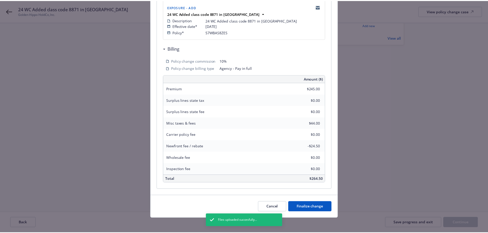
scroll to position [113, 0]
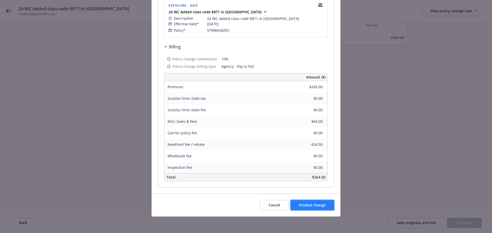
click at [311, 207] on span "Finalize change" at bounding box center [312, 205] width 27 height 5
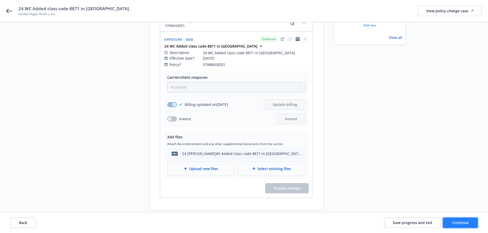
click at [465, 222] on span "Continue" at bounding box center [460, 223] width 16 height 5
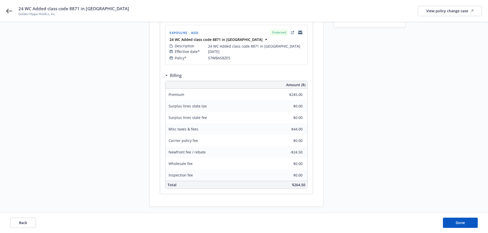
scroll to position [101, 0]
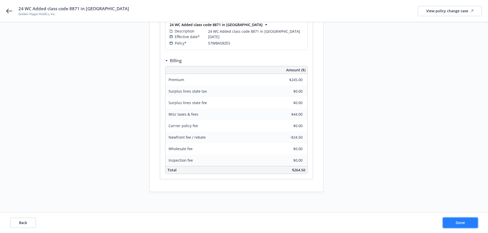
click at [457, 225] on button "Done" at bounding box center [460, 223] width 35 height 10
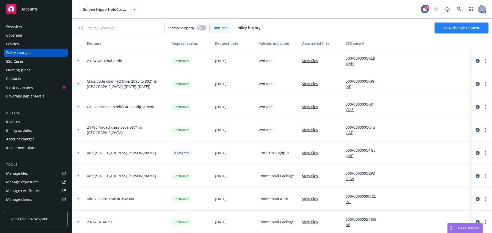
click at [457, 29] on span "New change request" at bounding box center [461, 27] width 36 height 5
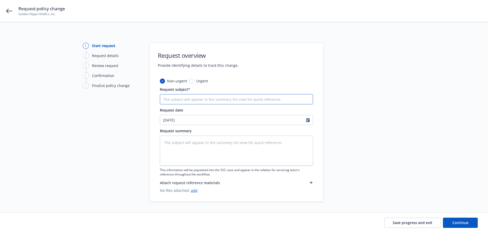
click at [239, 102] on input "Request subject*" at bounding box center [236, 99] width 153 height 10
paste input "Premium adjustment due to 2023 WC audit"
drag, startPoint x: 258, startPoint y: 102, endPoint x: 83, endPoint y: 102, distance: 175.2
click at [83, 102] on div "1 Start request 2 Request details 3 Review request 4 Confirmation 5 Finalize po…" at bounding box center [244, 122] width 476 height 159
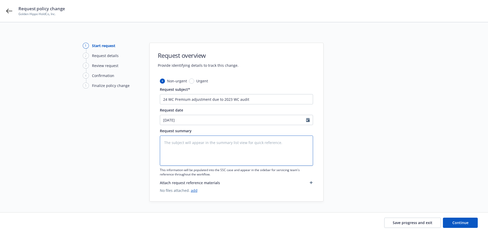
click at [264, 148] on textarea at bounding box center [236, 151] width 153 height 30
paste textarea "24 WC Premium adjustment due to 2023 WC audit"
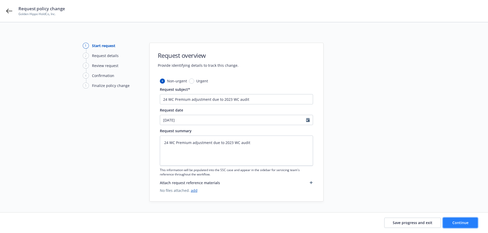
click at [462, 223] on span "Continue" at bounding box center [460, 223] width 16 height 5
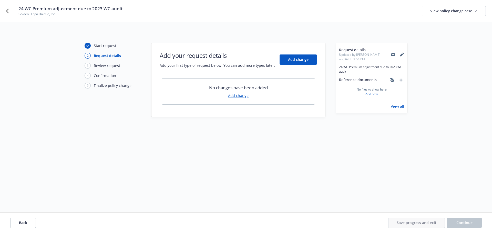
click at [240, 95] on link "Add change" at bounding box center [238, 95] width 20 height 5
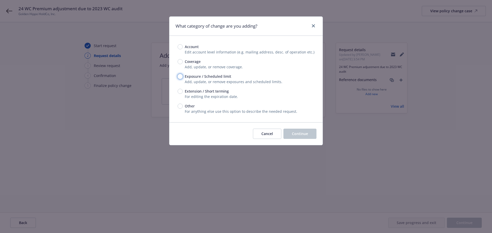
click at [180, 77] on input "Exposure / Scheduled limit" at bounding box center [180, 76] width 5 height 5
drag, startPoint x: 303, startPoint y: 132, endPoint x: 243, endPoint y: 80, distance: 79.0
click at [245, 82] on div "What category of change are you adding? Account Edit account level information …" at bounding box center [246, 80] width 154 height 129
click at [179, 63] on input "Coverage" at bounding box center [180, 61] width 5 height 5
click at [298, 136] on span "Continue" at bounding box center [300, 133] width 16 height 5
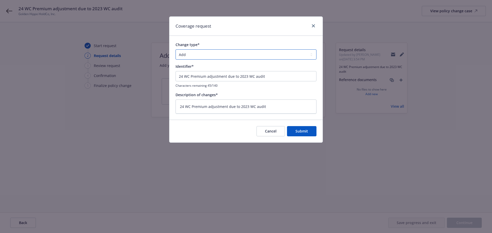
click at [232, 54] on select "Add Audit Change Remove" at bounding box center [245, 54] width 141 height 10
click at [175, 49] on select "Add Audit Change Remove" at bounding box center [245, 54] width 141 height 10
click at [304, 129] on span "Submit" at bounding box center [301, 131] width 13 height 5
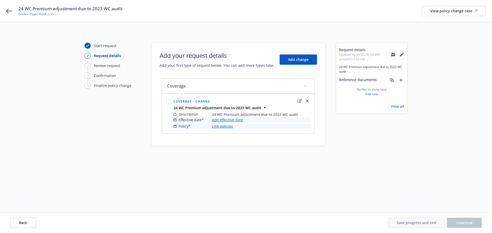
click at [229, 121] on link "Add effective date" at bounding box center [227, 119] width 31 height 5
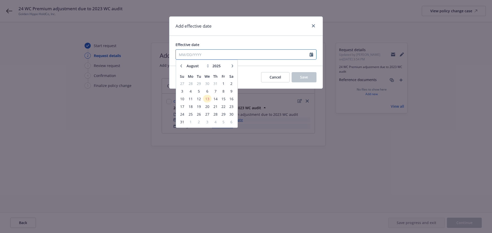
click at [203, 53] on input "Effective date" at bounding box center [243, 55] width 134 height 10
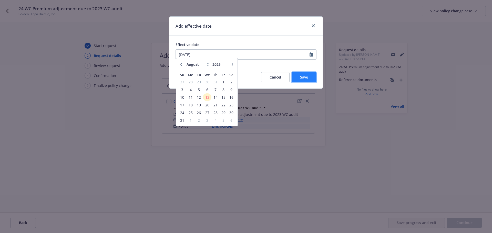
click at [302, 77] on span "Save" at bounding box center [304, 77] width 8 height 5
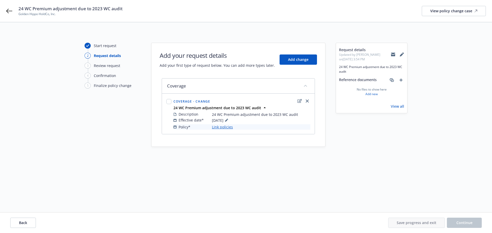
click at [226, 129] on link "Link policies" at bounding box center [222, 126] width 21 height 5
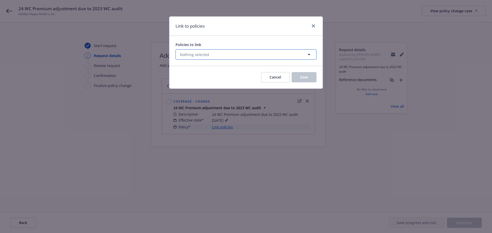
click at [217, 52] on button "Nothing selected" at bounding box center [245, 54] width 141 height 10
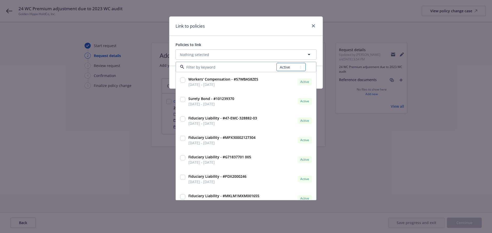
click at [288, 68] on select "All Active Upcoming Expired Cancelled" at bounding box center [290, 67] width 29 height 8
click at [277, 63] on select "All Active Upcoming Expired Cancelled" at bounding box center [290, 67] width 29 height 8
drag, startPoint x: 212, startPoint y: 58, endPoint x: 212, endPoint y: 63, distance: 4.1
click at [212, 59] on button "Nothing selected" at bounding box center [245, 54] width 141 height 10
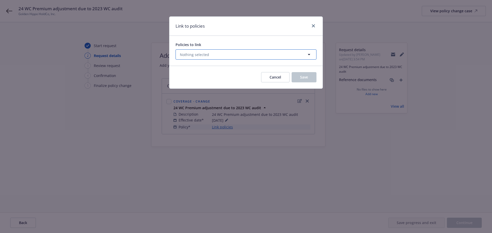
click at [208, 55] on button "Nothing selected" at bounding box center [245, 54] width 141 height 10
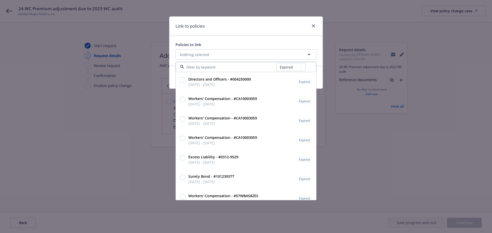
click at [212, 68] on input at bounding box center [230, 67] width 92 height 5
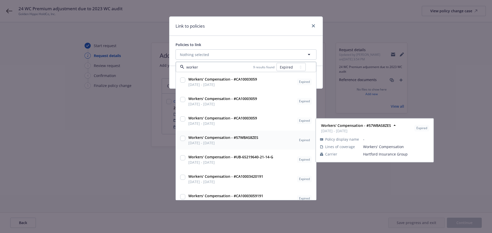
click at [185, 139] on div at bounding box center [182, 140] width 7 height 13
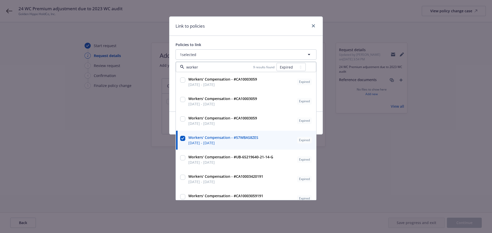
click at [378, 195] on div "Link to policies Policies to link 1 selected worker 9 results found All Active …" at bounding box center [246, 116] width 492 height 233
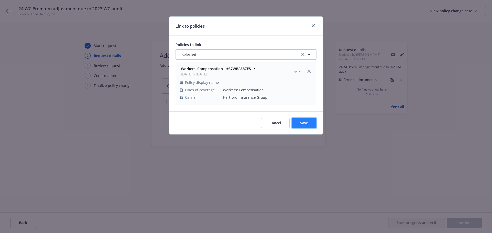
click at [305, 122] on span "Save" at bounding box center [304, 123] width 8 height 5
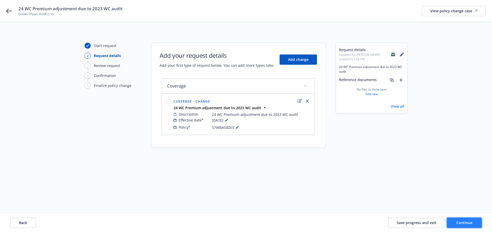
click at [469, 222] on span "Continue" at bounding box center [464, 223] width 16 height 5
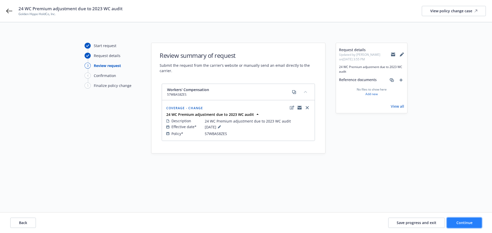
click at [464, 221] on span "Continue" at bounding box center [464, 223] width 16 height 5
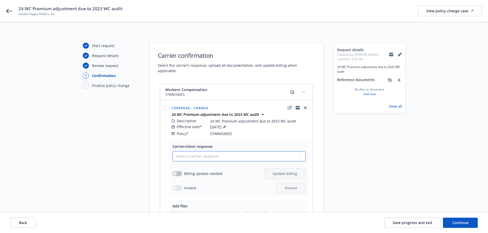
click at [228, 151] on select "Select a carrier response Accepted Accepted with revision No endorsement needed…" at bounding box center [238, 156] width 133 height 10
click at [172, 151] on select "Select a carrier response Accepted Accepted with revision No endorsement needed…" at bounding box center [238, 156] width 133 height 10
click at [177, 171] on button "button" at bounding box center [177, 173] width 10 height 5
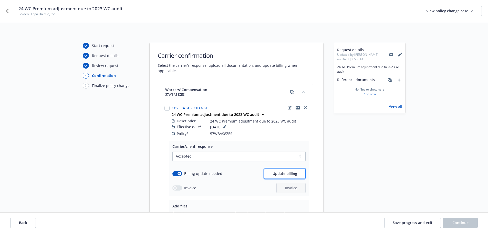
click at [291, 171] on span "Update billing" at bounding box center [285, 173] width 25 height 5
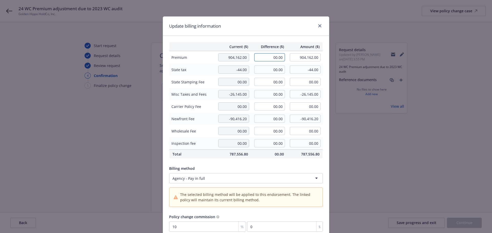
drag, startPoint x: 267, startPoint y: 58, endPoint x: 286, endPoint y: 58, distance: 18.7
click at [286, 58] on tr "Premium 904,162.00 00.00 904,162.00" at bounding box center [245, 57] width 153 height 13
drag, startPoint x: 267, startPoint y: 97, endPoint x: 283, endPoint y: 96, distance: 16.0
click at [283, 96] on td "00.00" at bounding box center [269, 94] width 36 height 12
drag, startPoint x: 265, startPoint y: 121, endPoint x: 288, endPoint y: 120, distance: 23.1
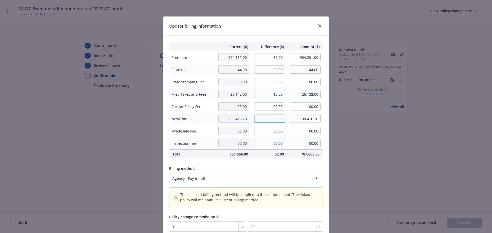
click at [288, 120] on tr "Newfront Fee -90,416.20 00.00 -90,416.20" at bounding box center [245, 119] width 153 height 12
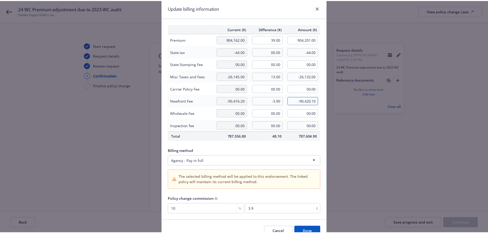
scroll to position [44, 0]
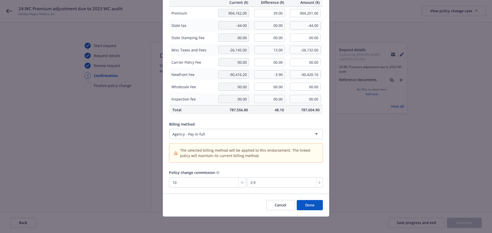
click at [307, 204] on button "Done" at bounding box center [310, 205] width 26 height 10
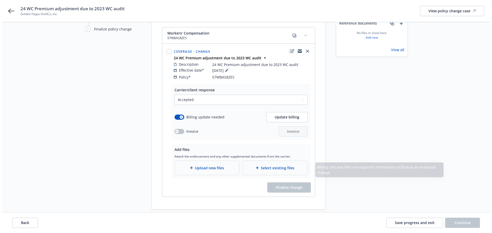
scroll to position [69, 0]
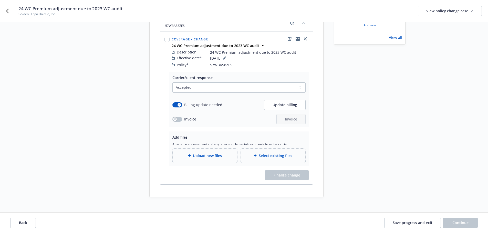
click at [208, 153] on span "Upload new files" at bounding box center [207, 155] width 29 height 5
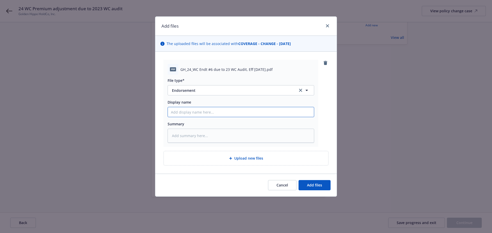
click at [198, 111] on input "Display name" at bounding box center [241, 112] width 146 height 10
paste input "24 WC Premium adjustment due to 2023 WC audit"
click at [316, 187] on span "Add files" at bounding box center [314, 185] width 15 height 5
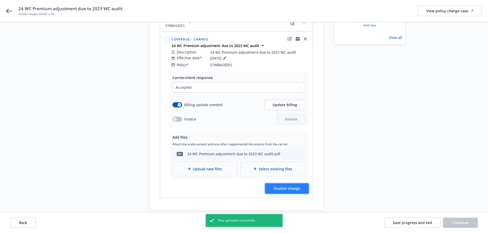
click at [285, 187] on button "Finalize change" at bounding box center [287, 189] width 44 height 10
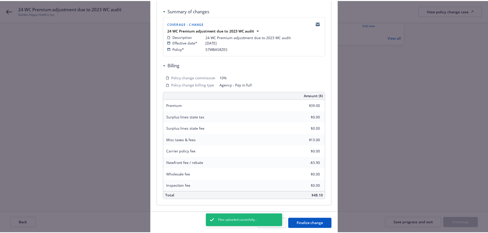
scroll to position [113, 0]
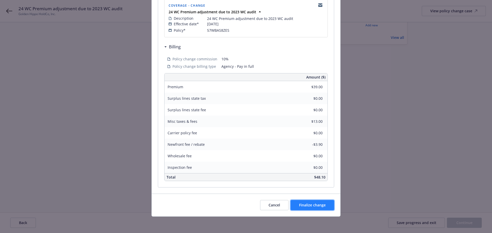
click at [314, 204] on span "Finalize change" at bounding box center [312, 205] width 27 height 5
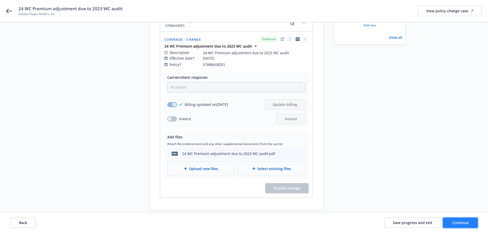
click at [458, 220] on button "Continue" at bounding box center [460, 223] width 35 height 10
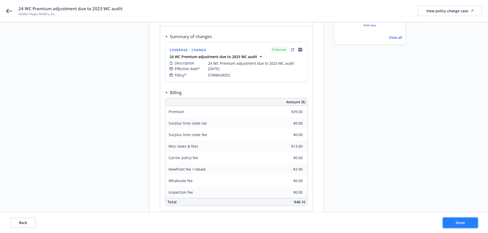
click at [458, 221] on span "Done" at bounding box center [460, 223] width 9 height 5
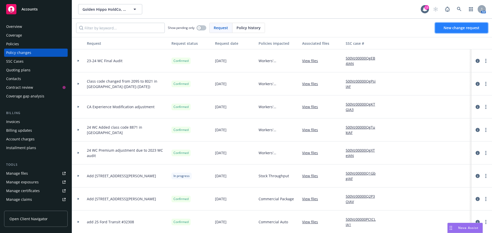
click at [465, 29] on span "New change request" at bounding box center [461, 27] width 36 height 5
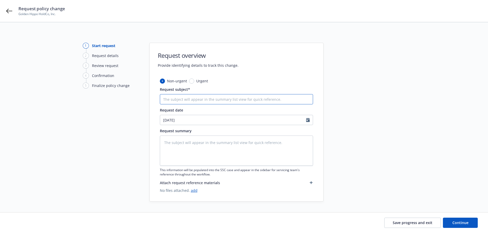
click at [174, 97] on input "Request subject*" at bounding box center [236, 99] width 153 height 10
paste input "Amended [US_STATE] location"
drag, startPoint x: 245, startPoint y: 98, endPoint x: 39, endPoint y: 94, distance: 206.0
click at [39, 94] on div "1 Start request 2 Request details 3 Review request 4 Confirmation 5 Finalize po…" at bounding box center [244, 122] width 476 height 159
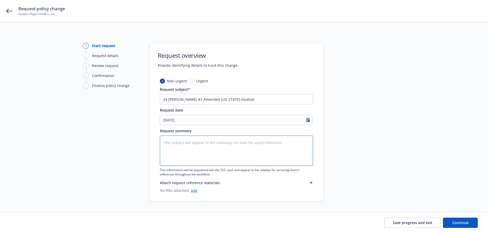
click at [182, 144] on textarea at bounding box center [236, 151] width 153 height 30
paste textarea "24 [PERSON_NAME] #7 Amended [US_STATE] location"
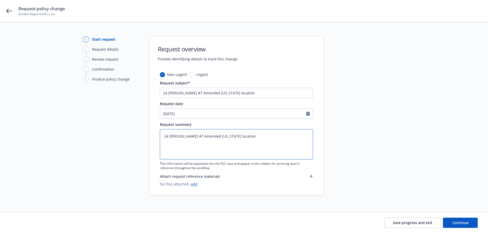
scroll to position [10, 0]
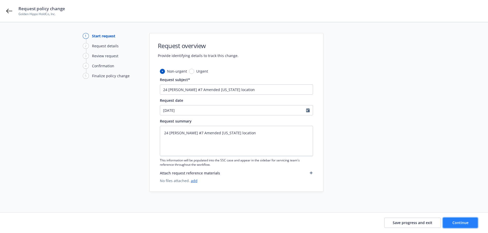
click at [458, 221] on span "Continue" at bounding box center [460, 223] width 16 height 5
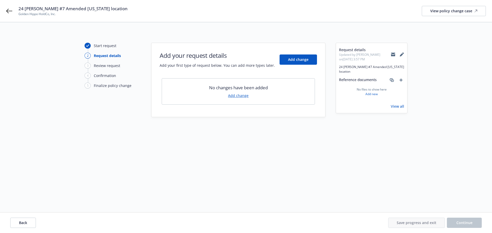
click at [237, 98] on link "Add change" at bounding box center [238, 95] width 20 height 5
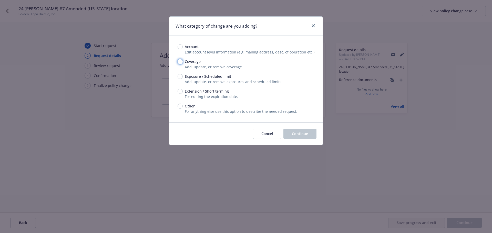
click at [179, 62] on input "Coverage" at bounding box center [180, 61] width 5 height 5
click at [307, 137] on button "Continue" at bounding box center [299, 134] width 33 height 10
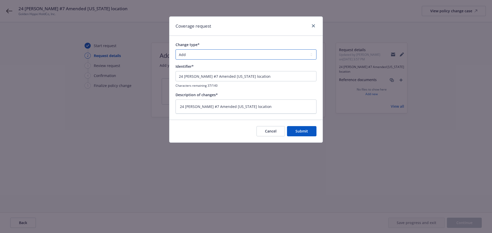
click at [280, 53] on select "Add Audit Change Remove" at bounding box center [245, 54] width 141 height 10
click at [175, 49] on select "Add Audit Change Remove" at bounding box center [245, 54] width 141 height 10
click at [300, 134] on button "Submit" at bounding box center [301, 131] width 29 height 10
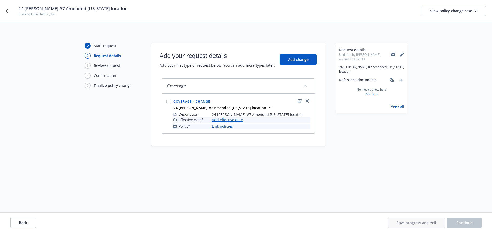
click at [234, 120] on link "Add effective date" at bounding box center [227, 119] width 31 height 5
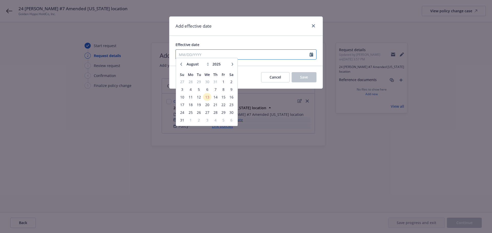
click at [200, 55] on input "Effective date" at bounding box center [243, 55] width 134 height 10
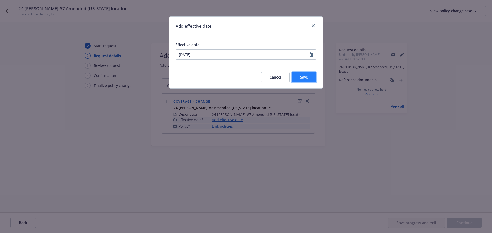
click at [305, 80] on button "Save" at bounding box center [304, 77] width 25 height 10
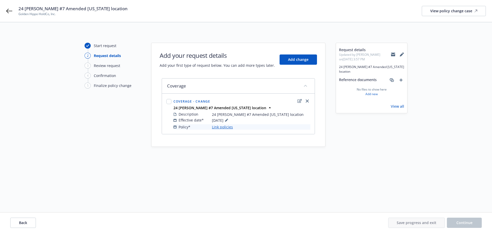
click at [221, 127] on link "Link policies" at bounding box center [222, 126] width 21 height 5
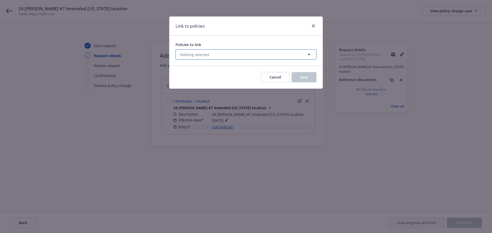
click at [226, 55] on button "Nothing selected" at bounding box center [245, 54] width 141 height 10
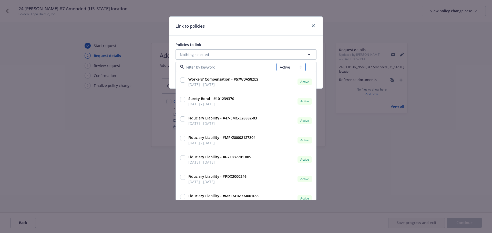
click at [285, 69] on select "All Active Upcoming Expired Cancelled" at bounding box center [290, 67] width 29 height 8
click at [277, 63] on select "All Active Upcoming Expired Cancelled" at bounding box center [290, 67] width 29 height 8
click at [214, 55] on button "Nothing selected" at bounding box center [245, 54] width 141 height 10
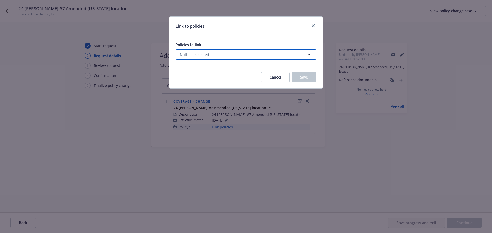
click at [216, 56] on button "Nothing selected" at bounding box center [245, 54] width 141 height 10
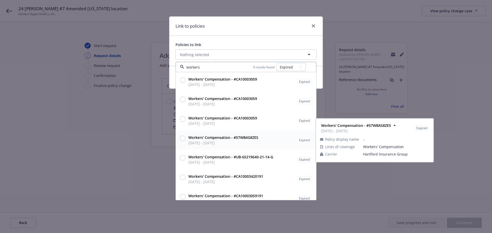
click at [182, 139] on input "checkbox" at bounding box center [182, 138] width 5 height 5
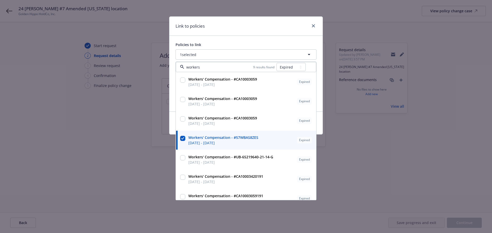
click at [466, 174] on div "Link to policies Policies to link 1 selected workers 9 results found All Active…" at bounding box center [246, 116] width 492 height 233
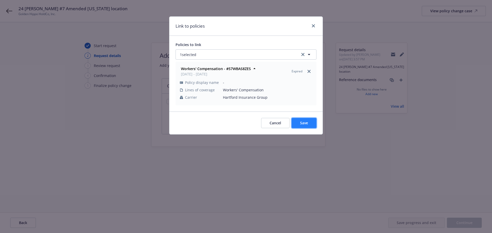
click at [304, 124] on span "Save" at bounding box center [304, 123] width 8 height 5
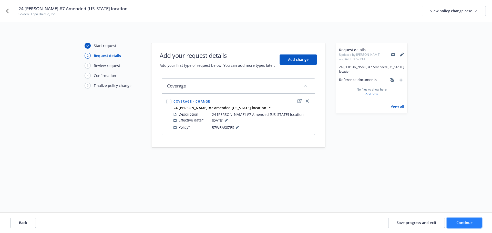
click at [464, 225] on span "Continue" at bounding box center [464, 223] width 16 height 5
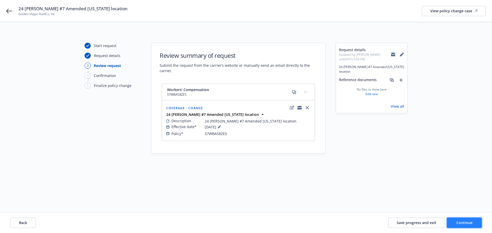
click at [465, 221] on span "Continue" at bounding box center [464, 223] width 16 height 5
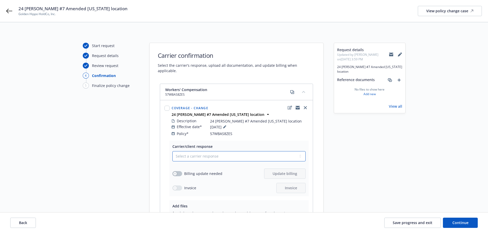
click at [225, 151] on select "Select a carrier response Accepted Accepted with revision No endorsement needed…" at bounding box center [238, 156] width 133 height 10
click at [172, 151] on select "Select a carrier response Accepted Accepted with revision No endorsement needed…" at bounding box center [238, 156] width 133 height 10
click at [178, 171] on button "button" at bounding box center [177, 173] width 10 height 5
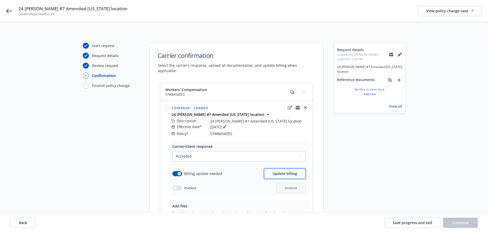
click at [287, 171] on span "Update billing" at bounding box center [285, 173] width 25 height 5
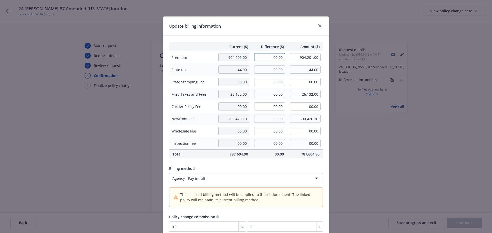
drag, startPoint x: 257, startPoint y: 58, endPoint x: 289, endPoint y: 59, distance: 31.5
click at [289, 59] on tr "Premium 904,201.00 00.00 904,201.00" at bounding box center [245, 57] width 153 height 13
drag, startPoint x: 265, startPoint y: 96, endPoint x: 284, endPoint y: 95, distance: 18.7
click at [284, 95] on td "00.00" at bounding box center [269, 94] width 36 height 12
click at [262, 124] on td "00.00" at bounding box center [269, 119] width 36 height 12
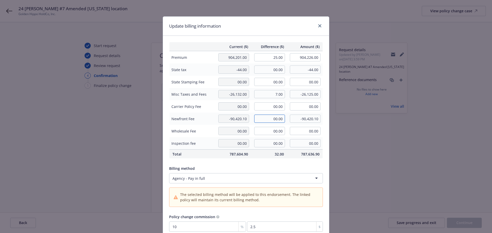
drag, startPoint x: 263, startPoint y: 121, endPoint x: 284, endPoint y: 120, distance: 20.5
click at [284, 120] on td "00.00" at bounding box center [269, 119] width 36 height 12
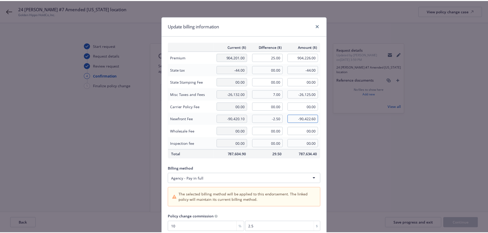
scroll to position [44, 0]
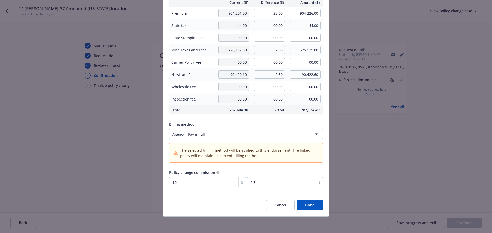
click at [317, 207] on button "Done" at bounding box center [310, 205] width 26 height 10
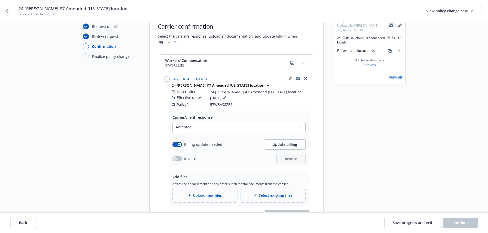
scroll to position [69, 0]
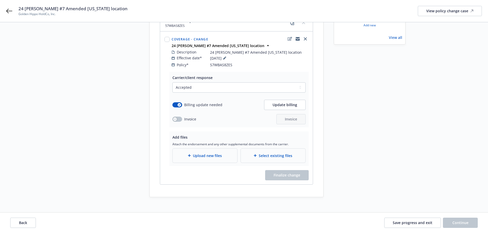
click at [198, 153] on span "Upload new files" at bounding box center [207, 155] width 29 height 5
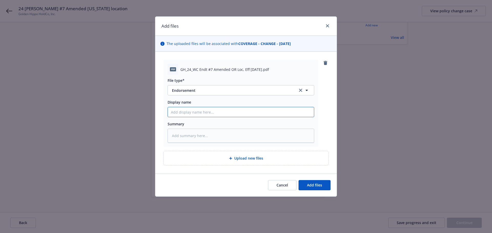
click at [188, 112] on input "Display name" at bounding box center [241, 112] width 146 height 10
paste input "24 [PERSON_NAME] #7 Amended [US_STATE] location"
click at [317, 184] on span "Add files" at bounding box center [314, 185] width 15 height 5
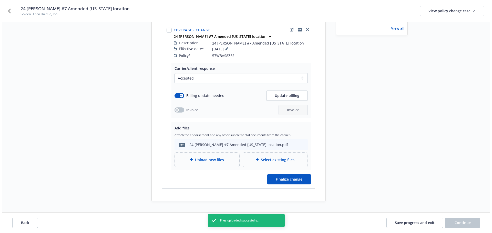
scroll to position [82, 0]
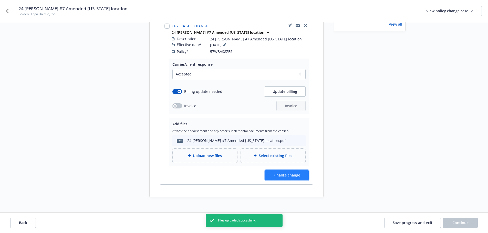
click at [293, 173] on button "Finalize change" at bounding box center [287, 175] width 44 height 10
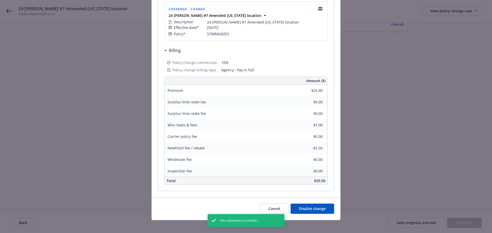
scroll to position [113, 0]
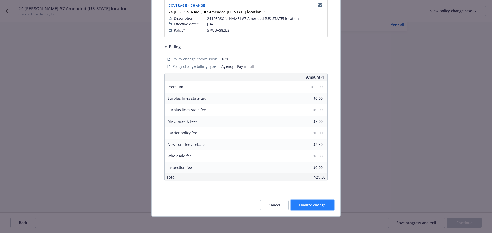
click at [311, 203] on span "Finalize change" at bounding box center [312, 205] width 27 height 5
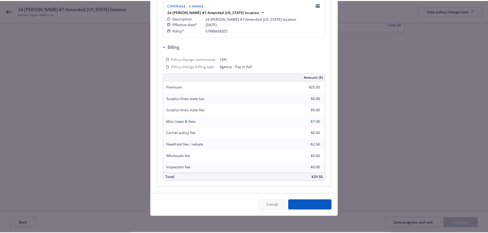
scroll to position [82, 0]
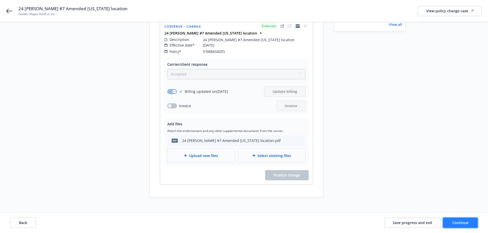
click at [458, 222] on span "Continue" at bounding box center [460, 223] width 16 height 5
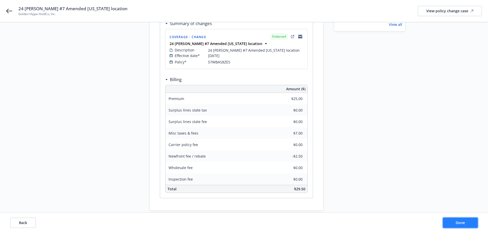
click at [457, 222] on span "Done" at bounding box center [460, 223] width 9 height 5
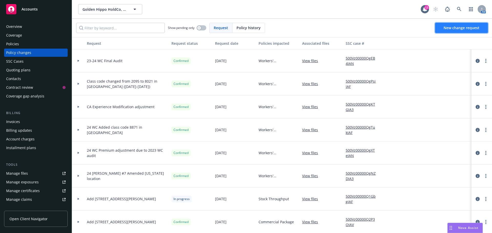
click at [458, 27] on span "New change request" at bounding box center [461, 27] width 36 height 5
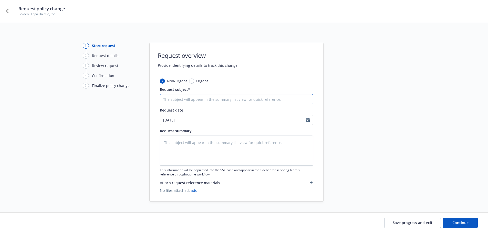
click at [178, 99] on input "Request subject*" at bounding box center [236, 99] width 153 height 10
paste input "Added ND Stop Gap coverage"
click at [163, 99] on input "Added ND Stop Gap coverage" at bounding box center [236, 99] width 153 height 10
drag, startPoint x: 243, startPoint y: 96, endPoint x: 123, endPoint y: 95, distance: 119.9
click at [123, 95] on div "1 Start request 2 Request details 3 Review request 4 Confirmation 5 Finalize po…" at bounding box center [244, 122] width 476 height 159
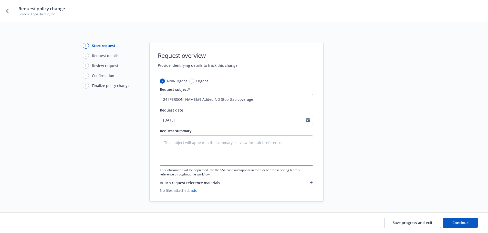
click at [190, 140] on textarea at bounding box center [236, 151] width 153 height 30
paste textarea "24 [PERSON_NAME]#9 Added ND Stop Gap coverage"
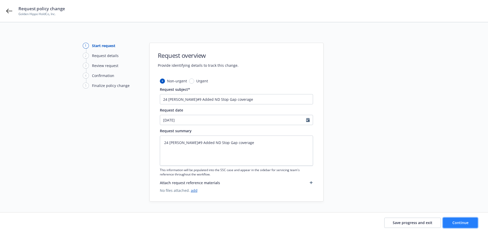
click at [462, 220] on button "Continue" at bounding box center [460, 223] width 35 height 10
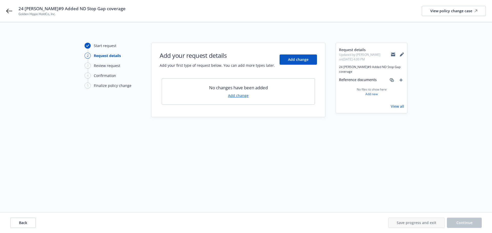
click at [241, 94] on link "Add change" at bounding box center [238, 95] width 20 height 5
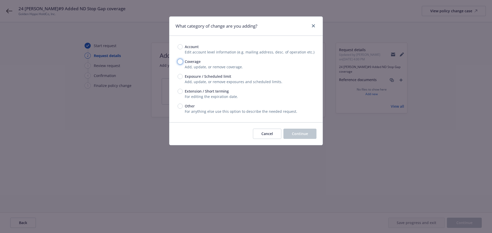
click at [182, 62] on input "Coverage" at bounding box center [180, 61] width 5 height 5
click at [179, 76] on input "Exposure / Scheduled limit" at bounding box center [180, 76] width 5 height 5
click at [304, 134] on span "Continue" at bounding box center [300, 133] width 16 height 5
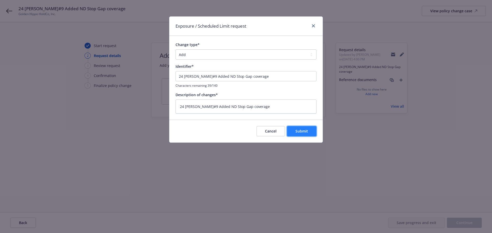
click at [307, 133] on span "Submit" at bounding box center [301, 131] width 13 height 5
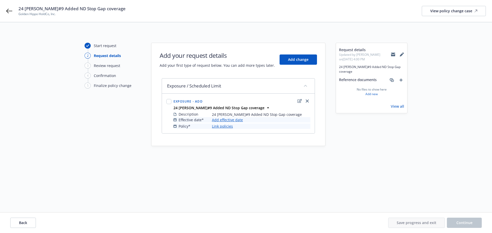
click at [229, 121] on link "Add effective date" at bounding box center [227, 119] width 31 height 5
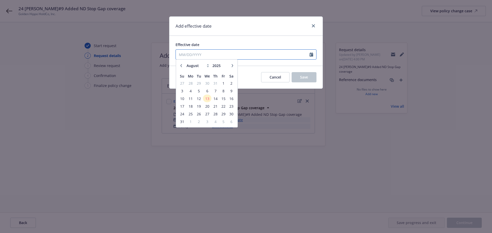
click at [209, 52] on input "Effective date" at bounding box center [243, 55] width 134 height 10
click at [198, 100] on span "12" at bounding box center [198, 100] width 7 height 6
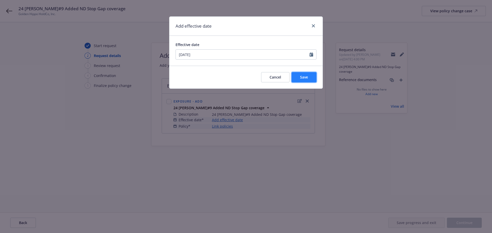
click at [310, 78] on button "Save" at bounding box center [304, 77] width 25 height 10
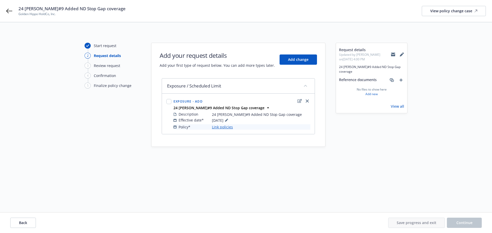
click at [230, 127] on link "Link policies" at bounding box center [222, 126] width 21 height 5
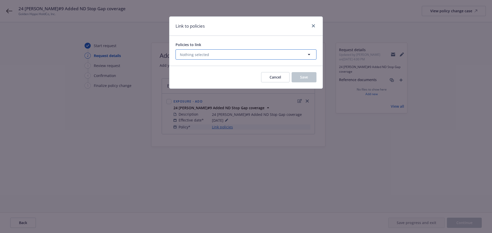
click at [218, 56] on button "Nothing selected" at bounding box center [245, 54] width 141 height 10
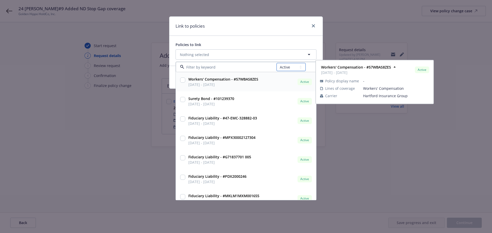
click at [287, 66] on select "All Active Upcoming Expired Cancelled" at bounding box center [290, 67] width 29 height 8
click at [277, 63] on select "All Active Upcoming Expired Cancelled" at bounding box center [290, 67] width 29 height 8
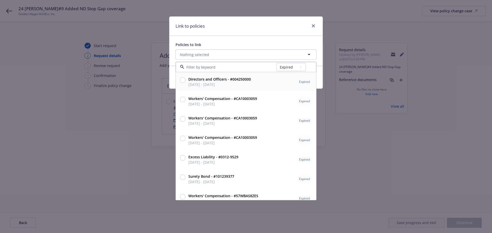
click at [212, 67] on input at bounding box center [230, 67] width 92 height 5
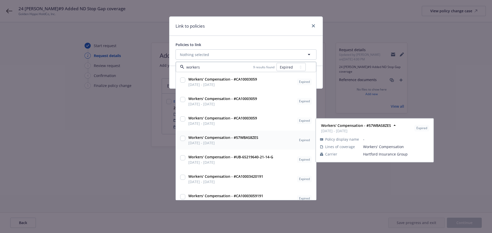
click at [182, 139] on input "checkbox" at bounding box center [182, 138] width 5 height 5
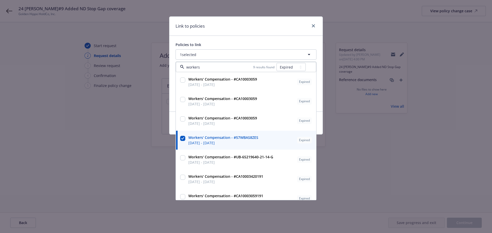
click at [379, 203] on div "Link to policies Policies to link 1 selected workers 9 results found All Active…" at bounding box center [246, 116] width 492 height 233
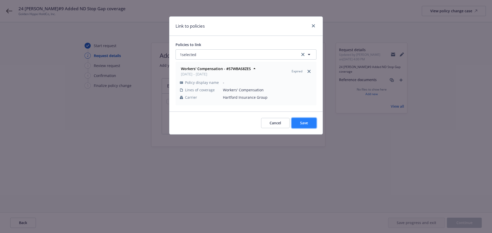
click at [304, 121] on span "Save" at bounding box center [304, 123] width 8 height 5
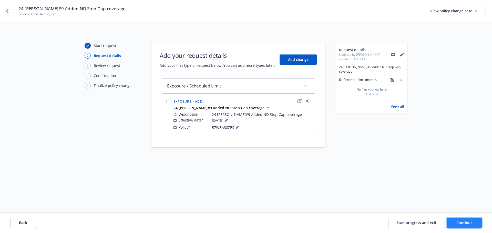
click at [466, 225] on span "Continue" at bounding box center [464, 223] width 16 height 5
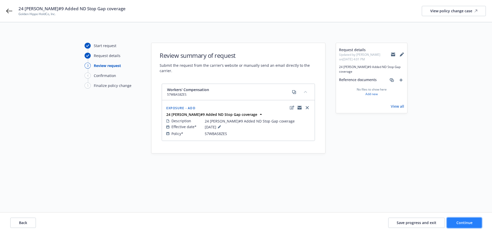
click at [464, 222] on span "Continue" at bounding box center [464, 223] width 16 height 5
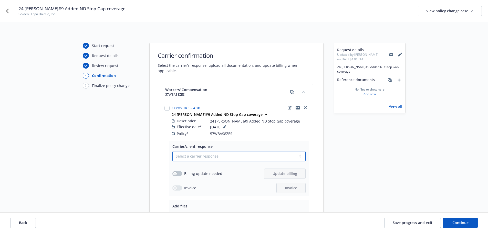
click at [226, 152] on select "Select a carrier response Accepted Accepted with revision No endorsement needed…" at bounding box center [238, 156] width 133 height 10
click at [172, 151] on select "Select a carrier response Accepted Accepted with revision No endorsement needed…" at bounding box center [238, 156] width 133 height 10
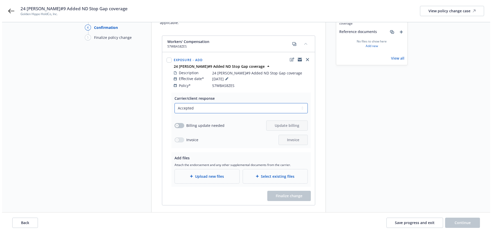
scroll to position [51, 0]
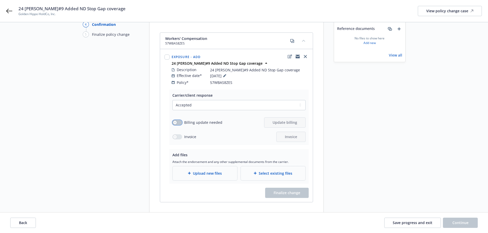
click at [178, 120] on button "button" at bounding box center [177, 122] width 10 height 5
click at [271, 118] on button "Update billing" at bounding box center [284, 123] width 41 height 10
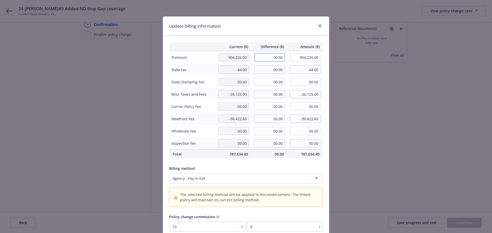
drag, startPoint x: 257, startPoint y: 61, endPoint x: 304, endPoint y: 59, distance: 46.9
click at [304, 59] on tr "Premium 904,226.00 00.00 904,226.00" at bounding box center [245, 57] width 153 height 13
drag, startPoint x: 265, startPoint y: 119, endPoint x: 292, endPoint y: 119, distance: 27.2
click at [292, 119] on tr "Newfront Fee -90,422.60 00.00 -90,422.60" at bounding box center [245, 119] width 153 height 12
click at [329, 143] on div "Update billing information Current ($) Difference ($) Amount ($) Premium 904,22…" at bounding box center [246, 116] width 492 height 233
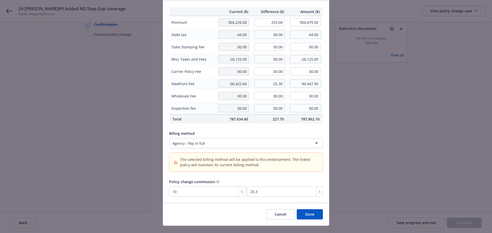
scroll to position [44, 0]
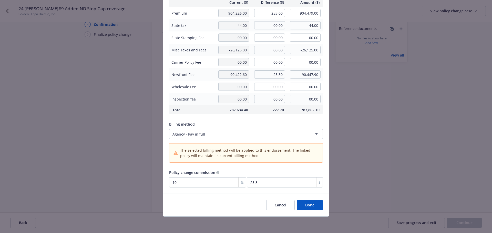
click at [315, 204] on button "Done" at bounding box center [310, 205] width 26 height 10
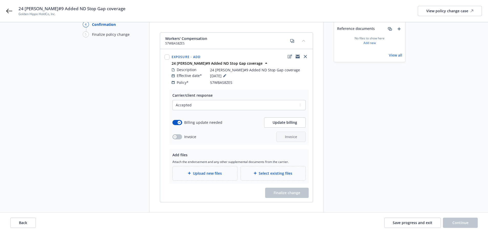
click at [209, 171] on span "Upload new files" at bounding box center [207, 173] width 29 height 5
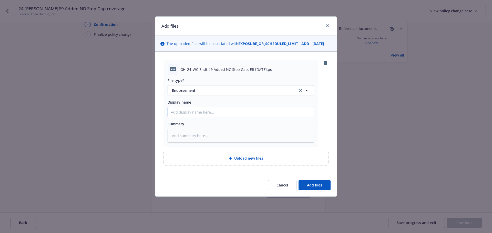
click at [211, 113] on input "Display name" at bounding box center [241, 112] width 146 height 10
paste input "24 [PERSON_NAME]#9 Added ND Stop Gap coverage"
click at [315, 184] on span "Add files" at bounding box center [314, 185] width 15 height 5
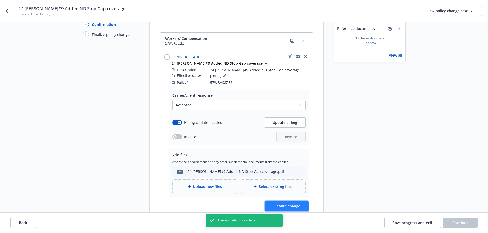
click at [292, 204] on span "Finalize change" at bounding box center [287, 206] width 27 height 5
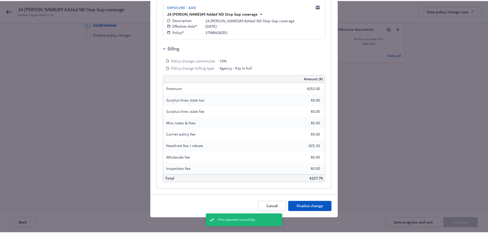
scroll to position [113, 0]
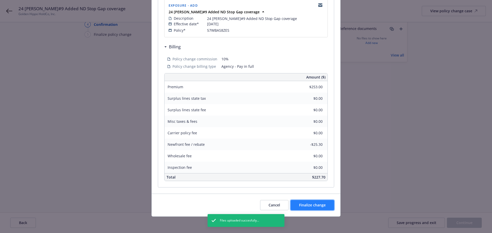
click at [323, 203] on span "Finalize change" at bounding box center [312, 205] width 27 height 5
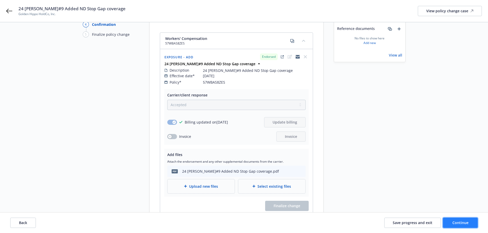
click at [467, 221] on span "Continue" at bounding box center [460, 223] width 16 height 5
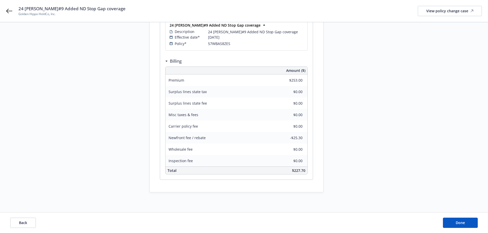
scroll to position [101, 0]
click at [455, 222] on button "Done" at bounding box center [460, 223] width 35 height 10
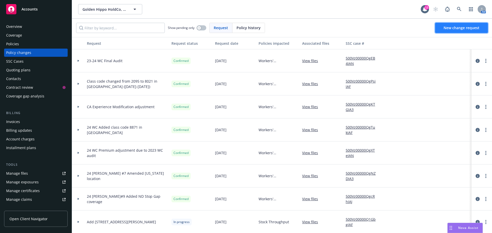
click at [463, 26] on span "New change request" at bounding box center [461, 27] width 36 height 5
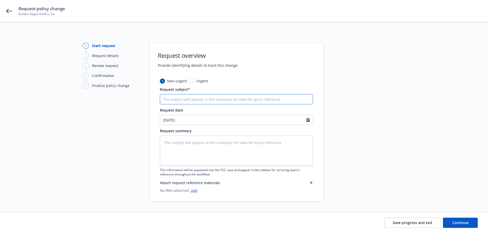
click at [177, 100] on input "Request subject*" at bounding box center [236, 99] width 153 height 10
paste input "Class code changed from 2095 to 8021 in [GEOGRAPHIC_DATA] ([DATE]-[DATE])"
drag, startPoint x: 291, startPoint y: 98, endPoint x: 145, endPoint y: 98, distance: 146.0
click at [145, 98] on div "1 Start request 2 Request details 3 Review request 4 Confirmation 5 Finalize po…" at bounding box center [244, 122] width 476 height 159
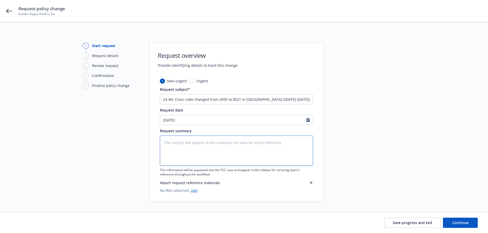
click at [207, 140] on textarea at bounding box center [236, 151] width 153 height 30
paste textarea "24 WC Class code changed from 2095 to 8021 in [GEOGRAPHIC_DATA] ([DATE]-[DATE])"
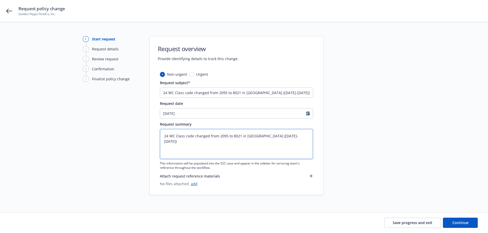
scroll to position [10, 0]
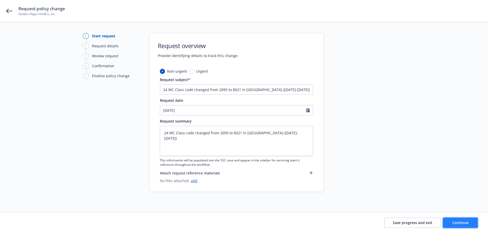
drag, startPoint x: 458, startPoint y: 224, endPoint x: 438, endPoint y: 213, distance: 23.3
click at [458, 224] on span "Continue" at bounding box center [460, 223] width 16 height 5
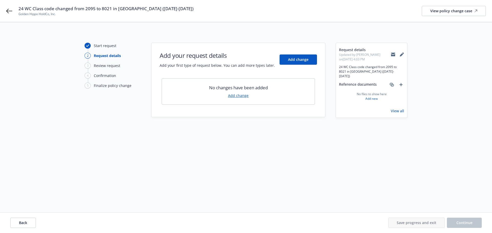
click at [238, 94] on link "Add change" at bounding box center [238, 95] width 20 height 5
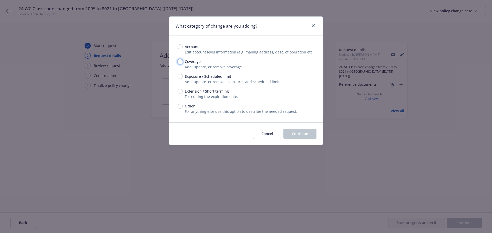
click at [180, 63] on input "Coverage" at bounding box center [180, 61] width 5 height 5
click at [297, 134] on span "Continue" at bounding box center [300, 133] width 16 height 5
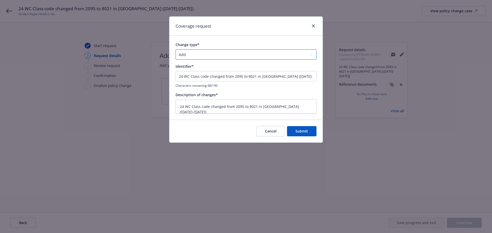
click at [206, 56] on select "Add Audit Change Remove" at bounding box center [245, 54] width 141 height 10
click at [175, 49] on select "Add Audit Change Remove" at bounding box center [245, 54] width 141 height 10
click at [306, 134] on button "Submit" at bounding box center [301, 131] width 29 height 10
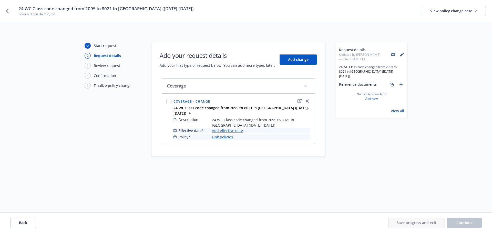
click at [231, 128] on link "Add effective date" at bounding box center [227, 130] width 31 height 5
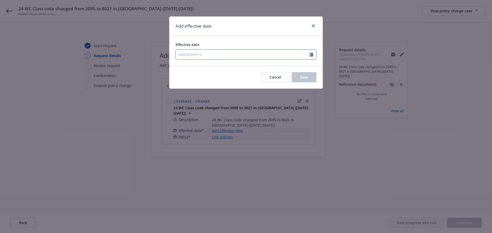
click at [210, 51] on input "Effective date" at bounding box center [243, 55] width 134 height 10
click at [309, 77] on button "Save" at bounding box center [304, 77] width 25 height 10
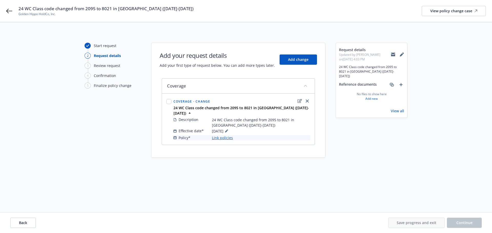
click at [225, 135] on link "Link policies" at bounding box center [222, 137] width 21 height 5
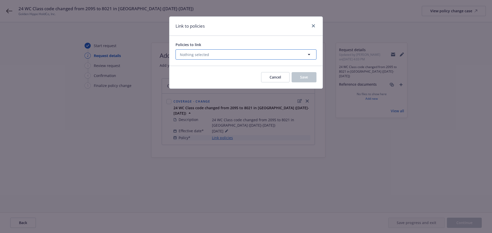
click at [209, 56] on button "Nothing selected" at bounding box center [245, 54] width 141 height 10
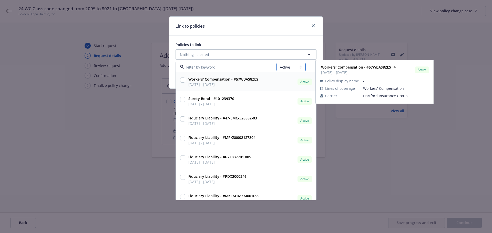
click at [288, 69] on select "All Active Upcoming Expired Cancelled" at bounding box center [290, 67] width 29 height 8
click at [277, 63] on select "All Active Upcoming Expired Cancelled" at bounding box center [290, 67] width 29 height 8
click at [226, 69] on input at bounding box center [230, 67] width 92 height 5
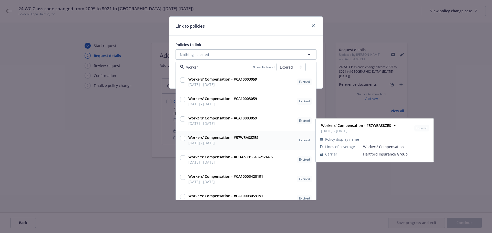
click at [182, 138] on input "checkbox" at bounding box center [182, 138] width 5 height 5
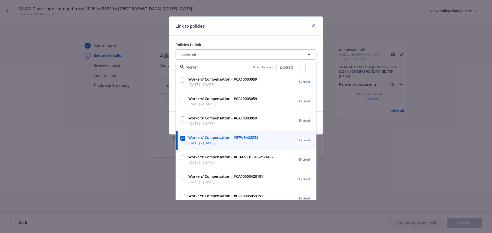
click at [397, 205] on div "Link to policies Policies to link 1 selected worker 9 results found All Active …" at bounding box center [246, 116] width 492 height 233
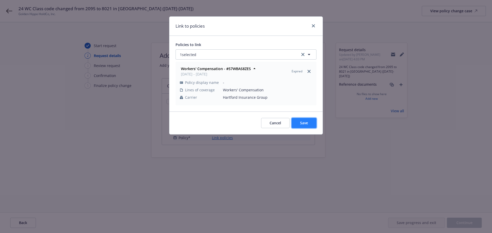
click at [308, 125] on button "Save" at bounding box center [304, 123] width 25 height 10
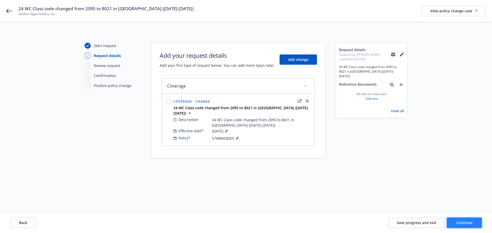
click at [462, 224] on span "Continue" at bounding box center [464, 223] width 16 height 5
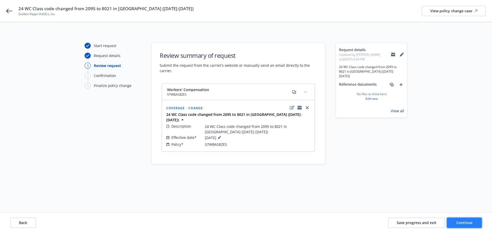
click at [456, 223] on button "Continue" at bounding box center [464, 223] width 35 height 10
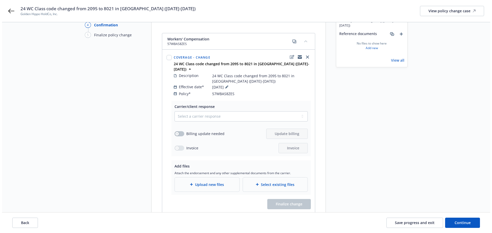
scroll to position [51, 0]
click at [209, 111] on select "Select a carrier response Accepted Accepted with revision No endorsement needed…" at bounding box center [238, 116] width 133 height 10
click at [172, 111] on select "Select a carrier response Accepted Accepted with revision No endorsement needed…" at bounding box center [238, 116] width 133 height 10
click at [178, 131] on button "button" at bounding box center [177, 133] width 10 height 5
click at [267, 128] on button "Update billing" at bounding box center [284, 133] width 41 height 10
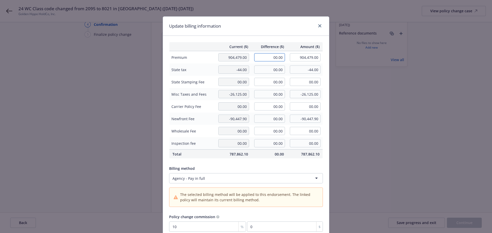
drag, startPoint x: 267, startPoint y: 59, endPoint x: 291, endPoint y: 60, distance: 24.3
click at [291, 60] on tr "Premium 904,479.00 00.00 904,479.00" at bounding box center [245, 57] width 153 height 13
drag, startPoint x: 260, startPoint y: 96, endPoint x: 296, endPoint y: 97, distance: 35.9
click at [296, 97] on tr "Misc Taxes and Fees -26,125.00 00.00 -26,125.00" at bounding box center [245, 94] width 153 height 12
drag, startPoint x: 264, startPoint y: 121, endPoint x: 286, endPoint y: 120, distance: 21.8
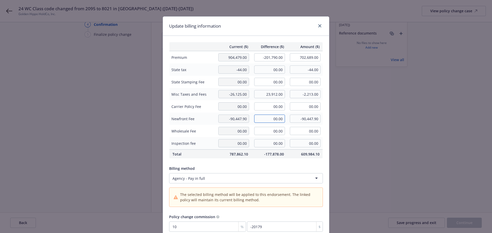
click at [286, 120] on tr "Newfront Fee -90,447.90 00.00 -90,447.90" at bounding box center [245, 119] width 153 height 12
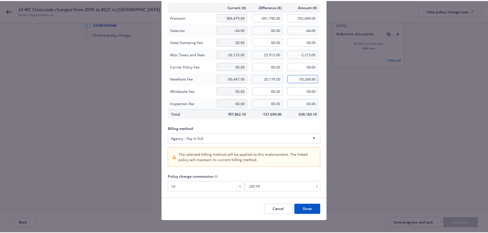
scroll to position [44, 0]
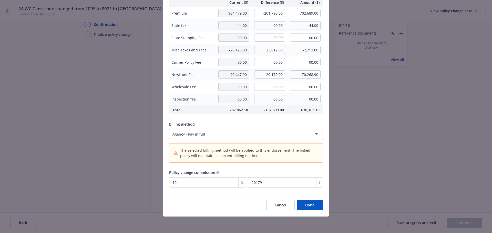
click at [319, 173] on div "Policy change commission" at bounding box center [246, 172] width 154 height 5
click at [316, 206] on button "Done" at bounding box center [310, 205] width 26 height 10
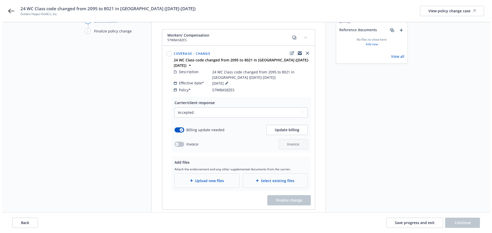
scroll to position [74, 0]
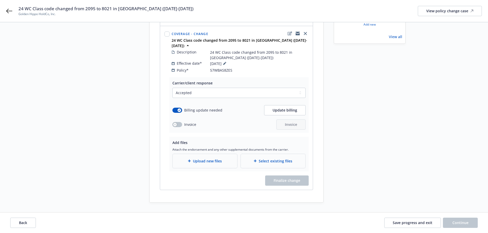
click at [197, 159] on span "Upload new files" at bounding box center [207, 161] width 29 height 5
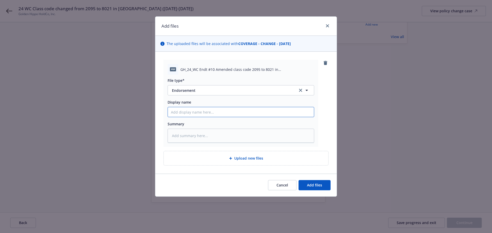
click at [194, 113] on input "Display name" at bounding box center [241, 112] width 146 height 10
paste input "24 WC Class code changed from 2095 to 8021 in [GEOGRAPHIC_DATA] ([DATE]-[DATE])"
click at [177, 113] on input "24 WC Class code changed from 2095 to 8021 in [GEOGRAPHIC_DATA] ([DATE]-[DATE])" at bounding box center [241, 112] width 146 height 10
click at [182, 112] on input "24 WC Class code changed from 2095 to 8021 in [GEOGRAPHIC_DATA] ([DATE]-[DATE])" at bounding box center [241, 112] width 146 height 10
click at [316, 183] on span "Add files" at bounding box center [314, 185] width 15 height 5
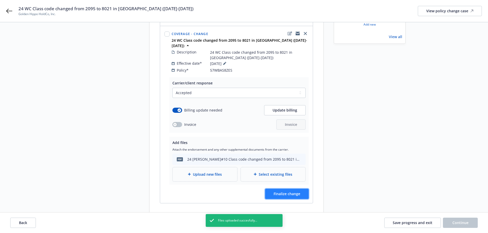
click at [291, 192] on span "Finalize change" at bounding box center [287, 194] width 27 height 5
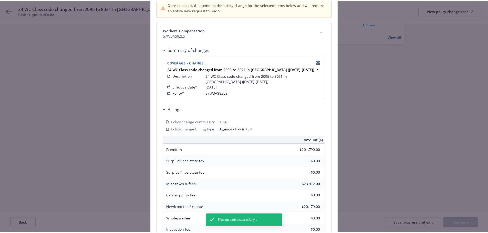
scroll to position [118, 0]
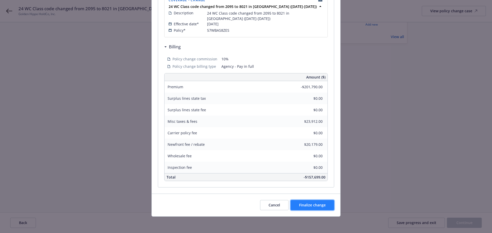
click at [313, 207] on span "Finalize change" at bounding box center [312, 205] width 27 height 5
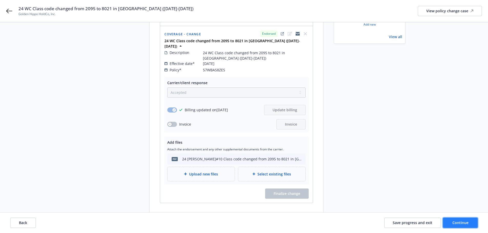
click at [465, 222] on span "Continue" at bounding box center [460, 223] width 16 height 5
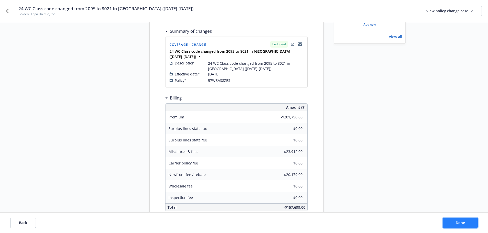
click at [454, 222] on button "Done" at bounding box center [460, 223] width 35 height 10
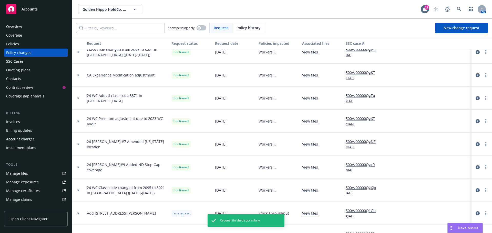
scroll to position [102, 0]
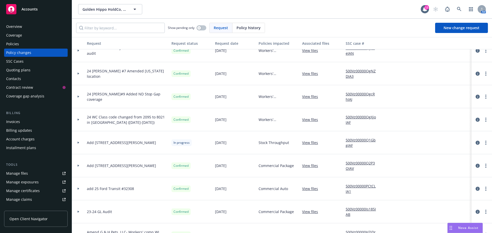
click at [350, 143] on link "500Vz00000Q1GbgIAF" at bounding box center [363, 143] width 34 height 11
click at [312, 144] on link "View files" at bounding box center [312, 142] width 20 height 5
click at [311, 142] on link "View files" at bounding box center [312, 142] width 20 height 5
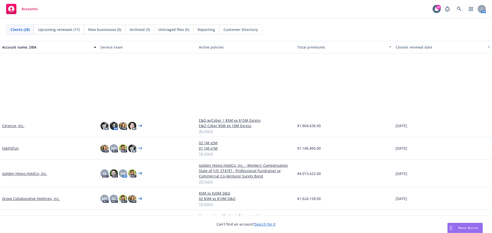
scroll to position [102, 0]
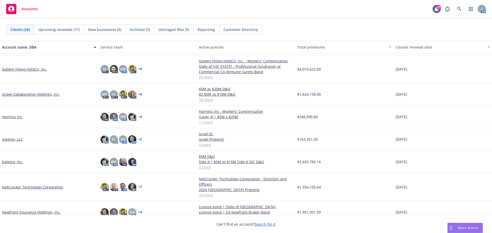
click at [27, 69] on link "Golden Hippo HoldCo, Inc." at bounding box center [24, 69] width 45 height 5
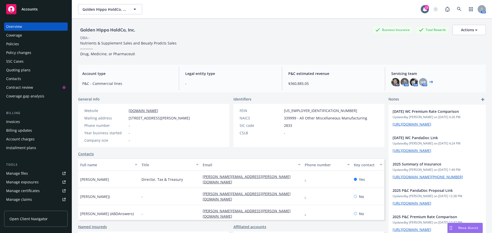
click at [18, 121] on div "Invoices" at bounding box center [13, 122] width 14 height 8
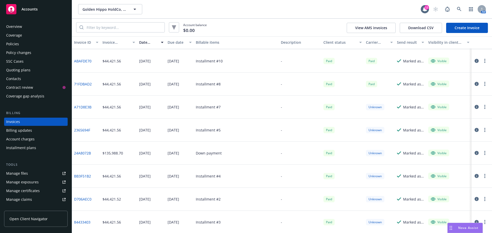
scroll to position [738, 0]
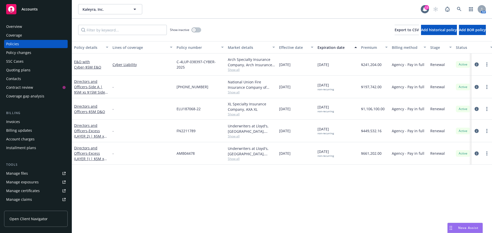
click at [7, 9] on rect at bounding box center [11, 9] width 10 height 10
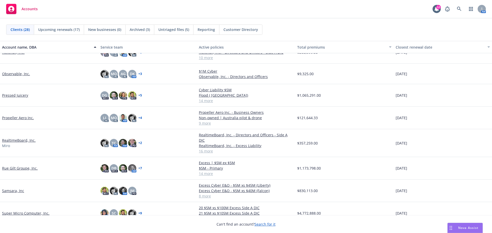
scroll to position [282, 0]
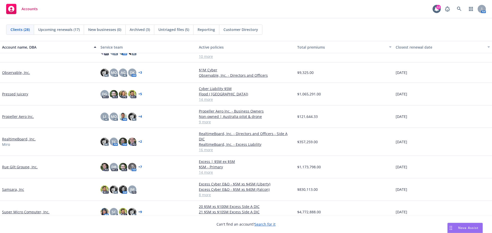
click at [18, 93] on link "Pressed Juicery" at bounding box center [15, 93] width 26 height 5
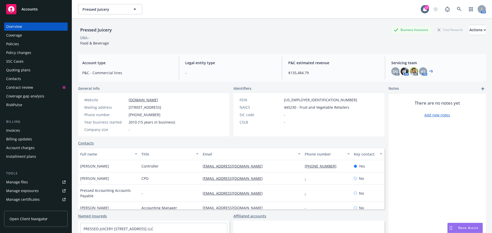
click at [38, 181] on link "Manage files" at bounding box center [36, 182] width 64 height 8
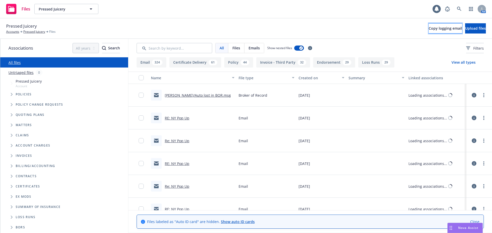
click at [429, 29] on span "Copy logging email" at bounding box center [445, 28] width 33 height 5
